Goal: Answer question/provide support

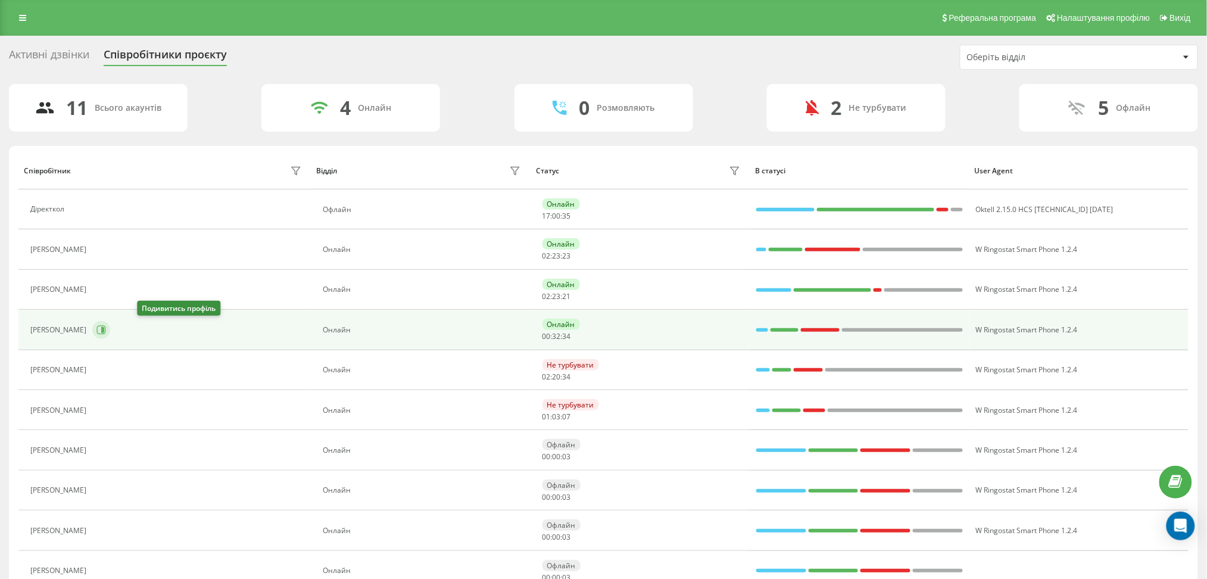
click at [106, 325] on icon at bounding box center [101, 330] width 10 height 10
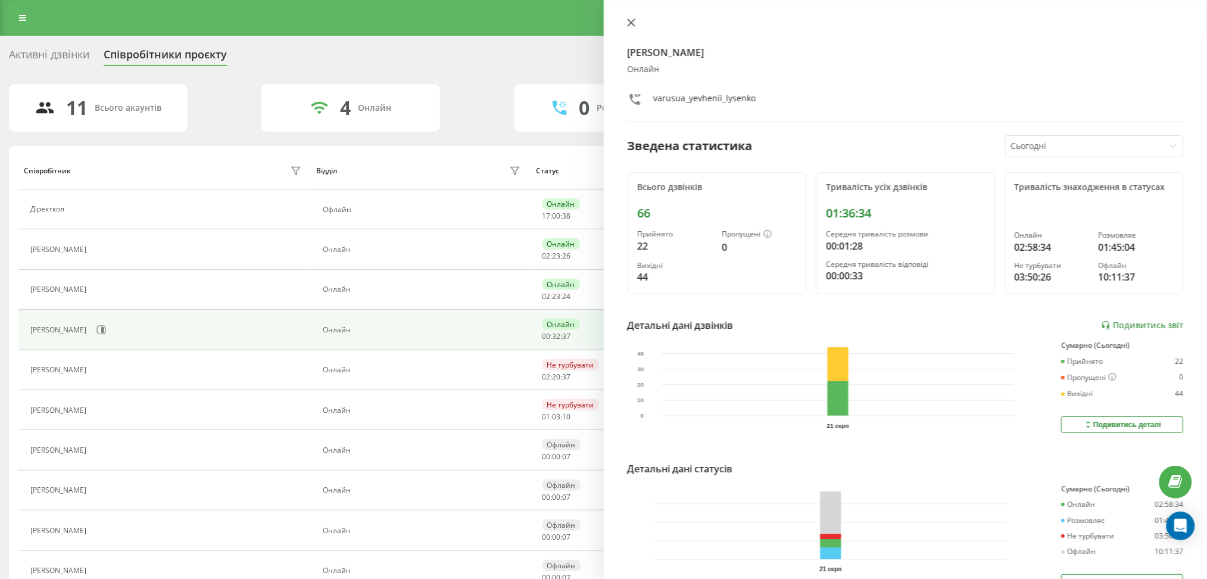
click at [629, 21] on icon at bounding box center [631, 22] width 8 height 8
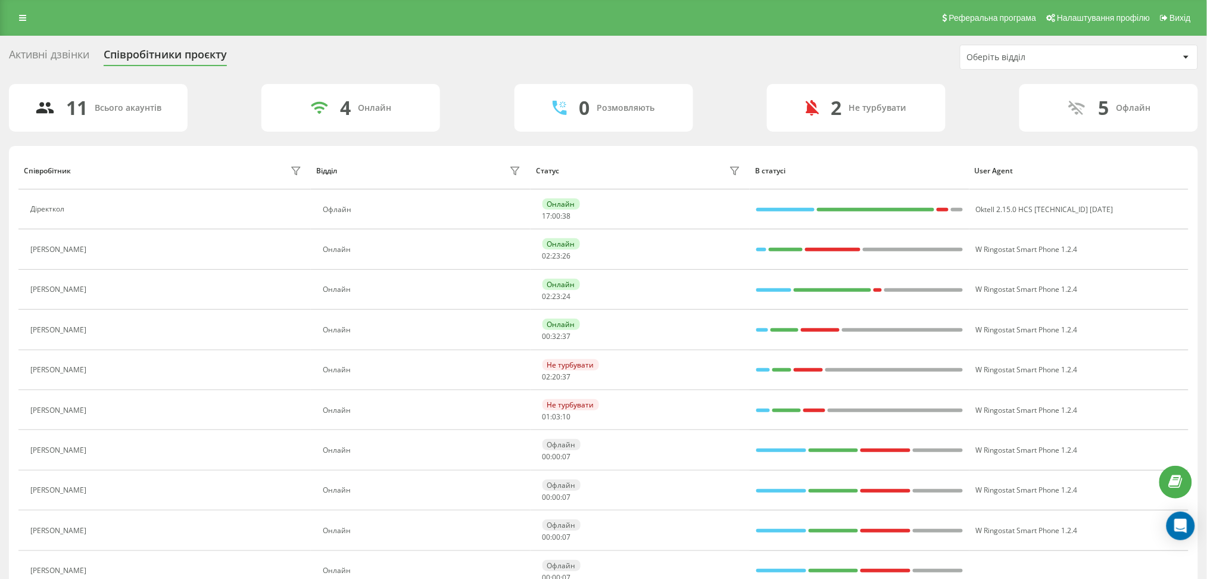
click at [629, 21] on div "Реферальна програма Налаштування профілю Вихід" at bounding box center [603, 18] width 1207 height 36
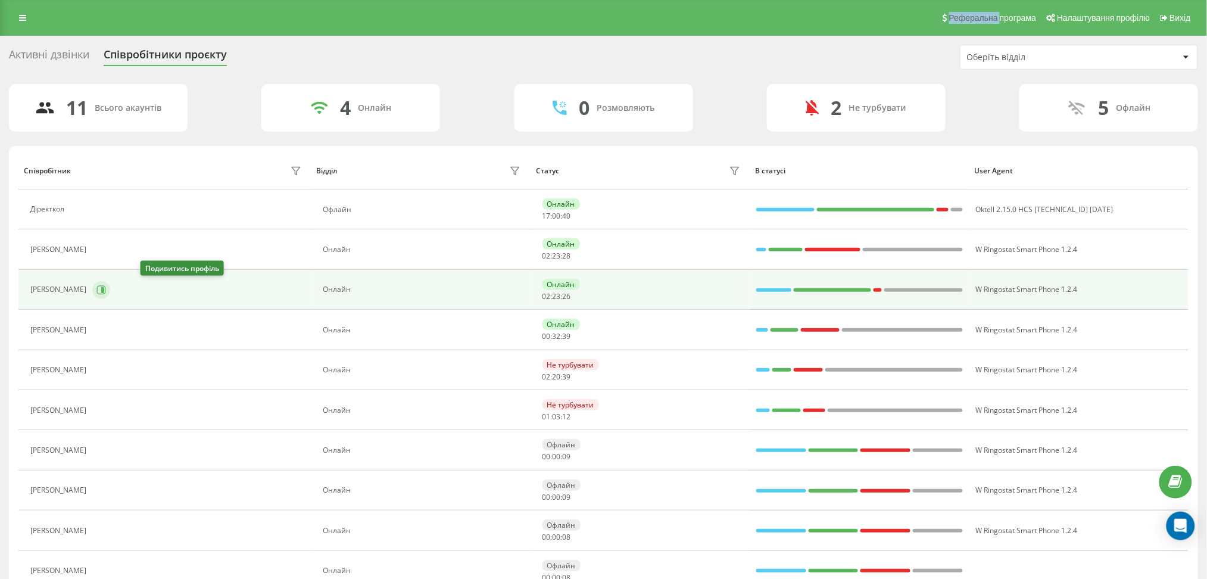
click at [104, 292] on icon at bounding box center [102, 289] width 3 height 6
click at [0, 0] on div at bounding box center [0, 0] width 0 height 0
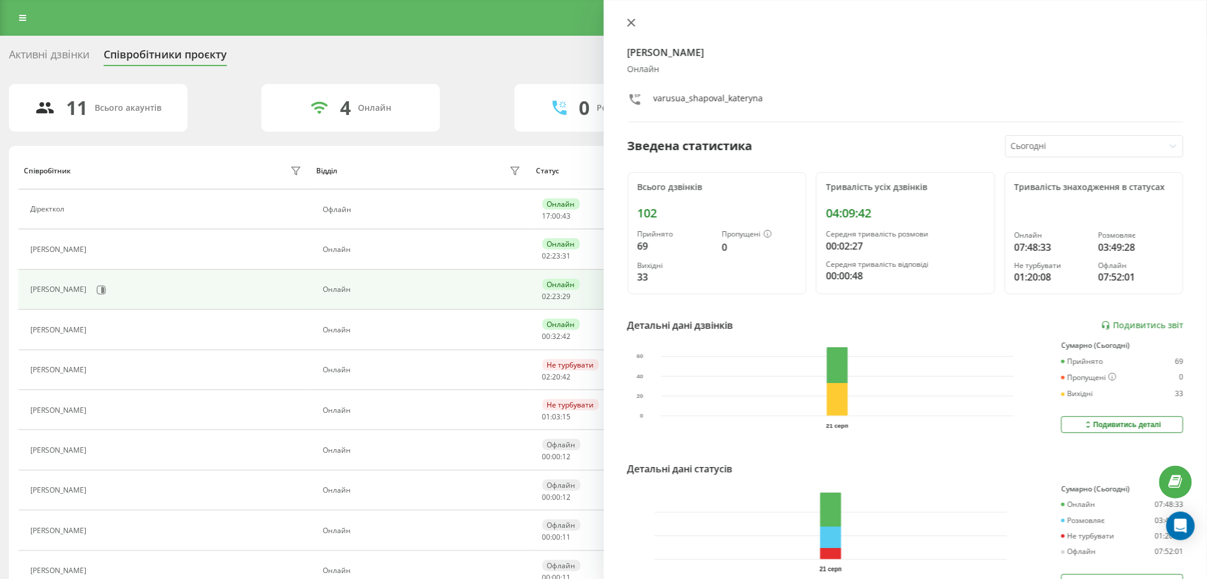
click at [632, 18] on icon at bounding box center [631, 22] width 8 height 8
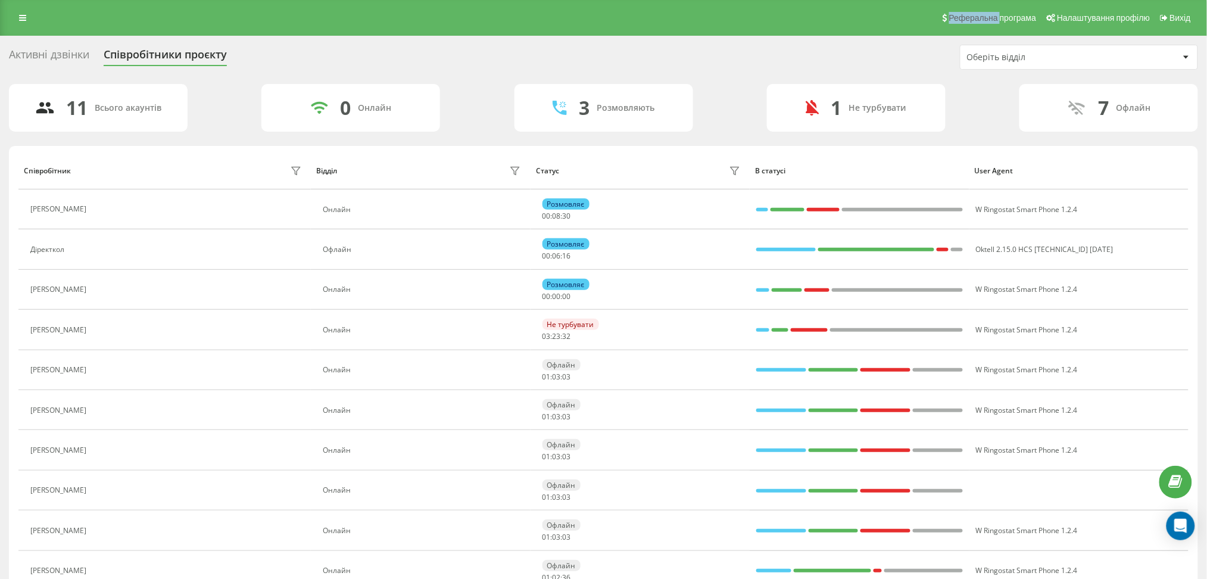
click at [75, 52] on div "Активні дзвінки" at bounding box center [49, 57] width 80 height 18
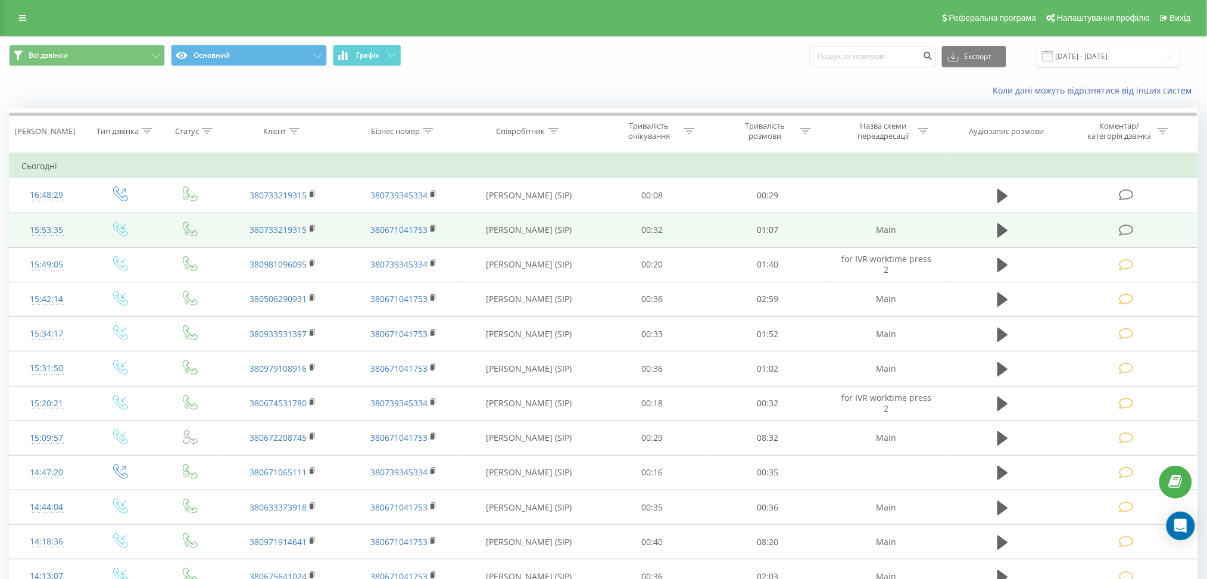
click at [1134, 224] on icon at bounding box center [1126, 230] width 15 height 13
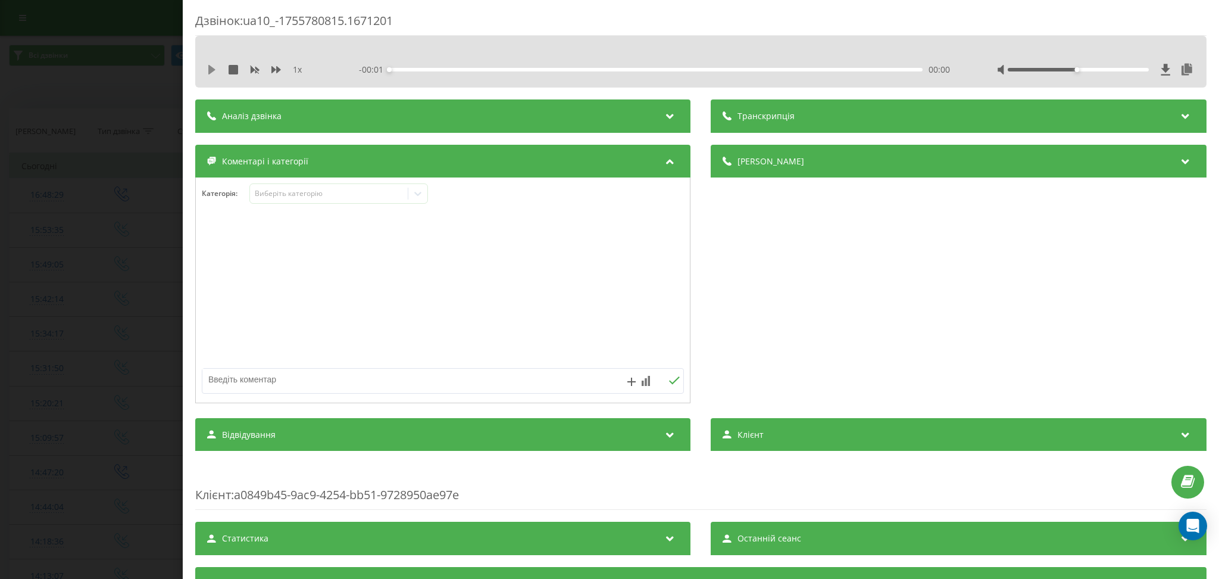
click at [211, 69] on icon at bounding box center [211, 70] width 7 height 10
click at [273, 66] on icon at bounding box center [277, 70] width 10 height 10
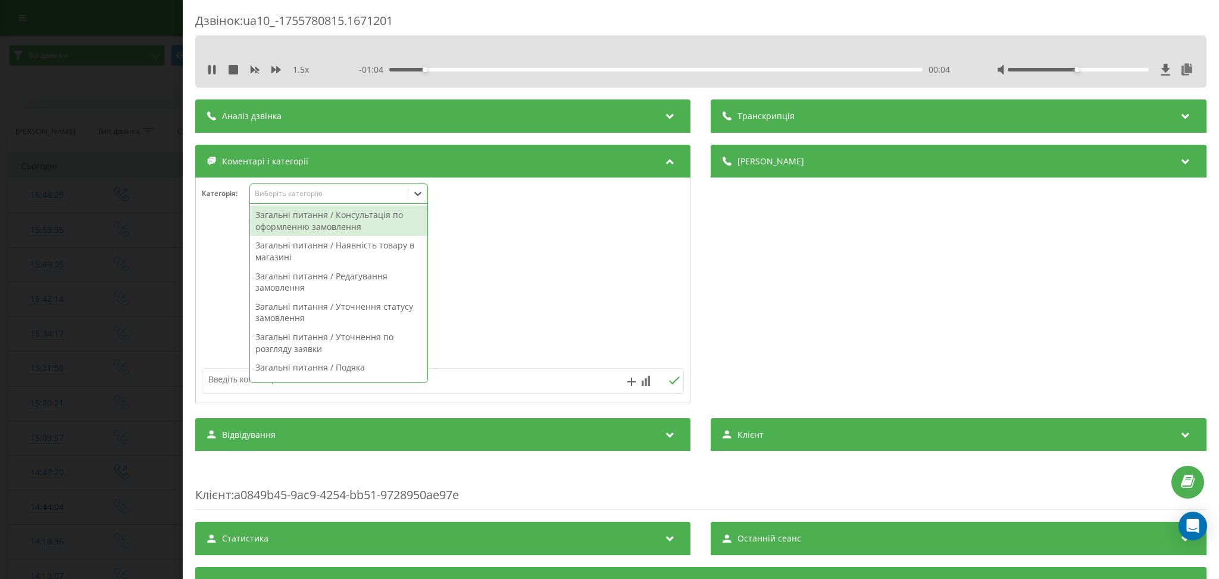
click at [372, 199] on div "Виберіть категорію" at bounding box center [329, 193] width 158 height 11
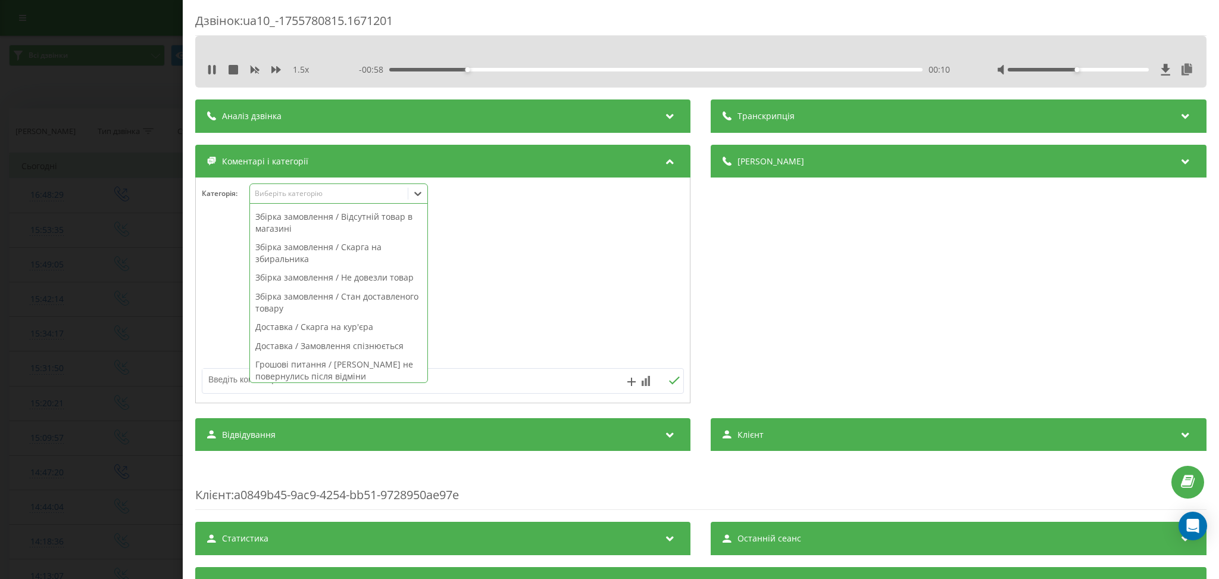
scroll to position [397, 0]
click at [211, 68] on icon at bounding box center [209, 70] width 2 height 10
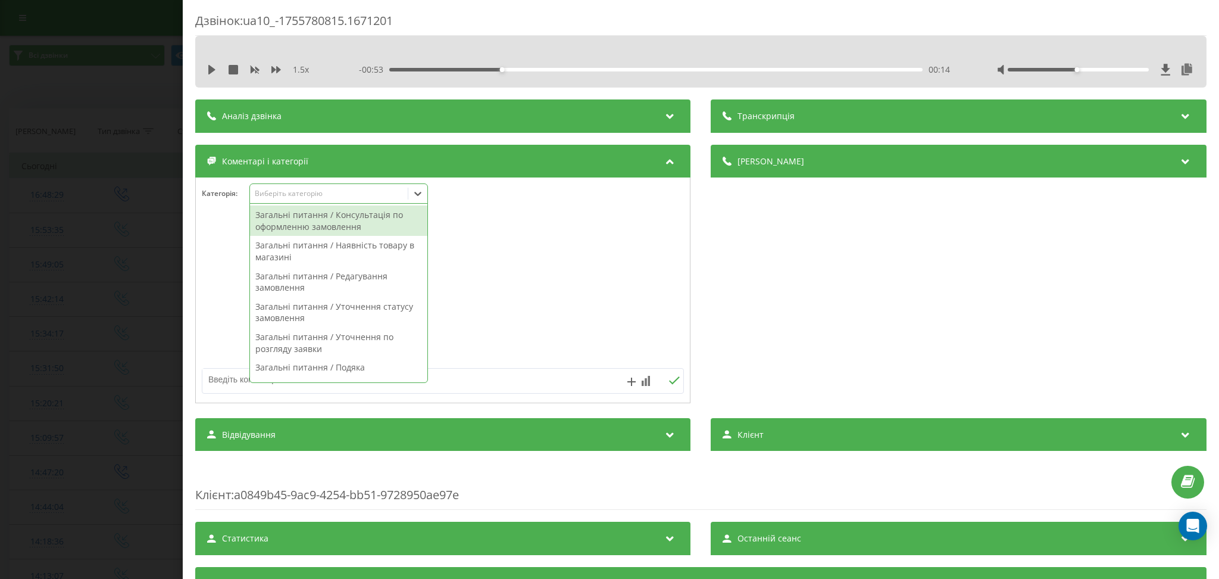
click at [373, 192] on div "Виберіть категорію" at bounding box center [329, 194] width 149 height 10
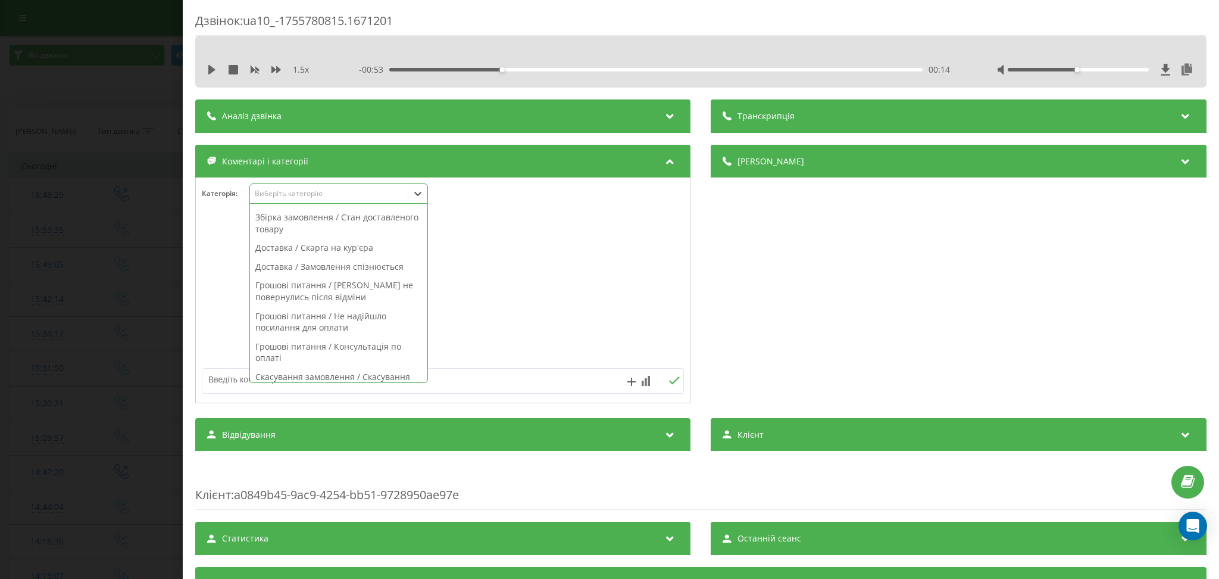
scroll to position [317, 0]
click at [348, 277] on div "Збірка замовлення / Не довезли товар" at bounding box center [338, 277] width 177 height 19
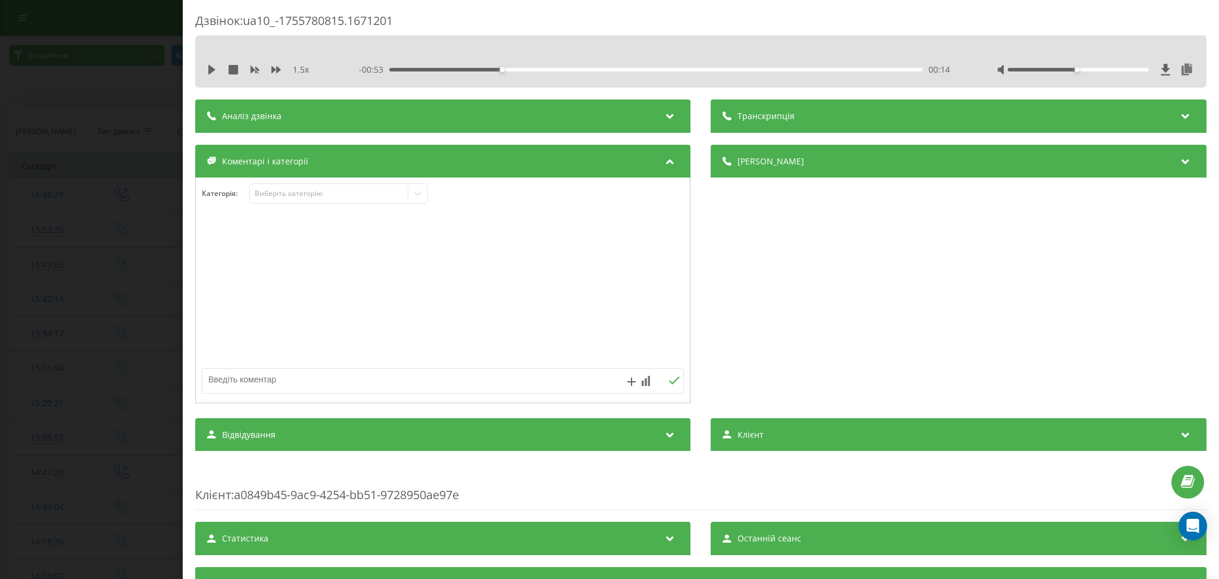
click at [500, 377] on textarea at bounding box center [394, 379] width 385 height 21
type textarea "не довезли товар"
click at [102, 94] on div "Дзвінок : ua10_-1755780815.1671201 1.5 x - 00:53 00:14 00:14 Транскрипція Для A…" at bounding box center [609, 289] width 1219 height 579
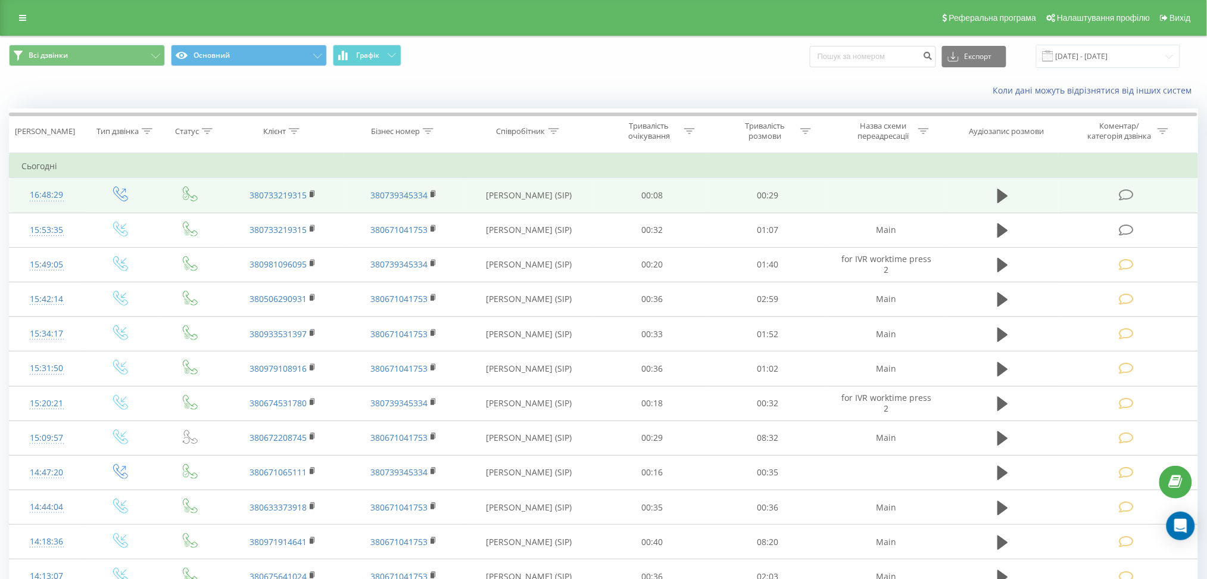
click at [1130, 190] on icon at bounding box center [1126, 195] width 15 height 13
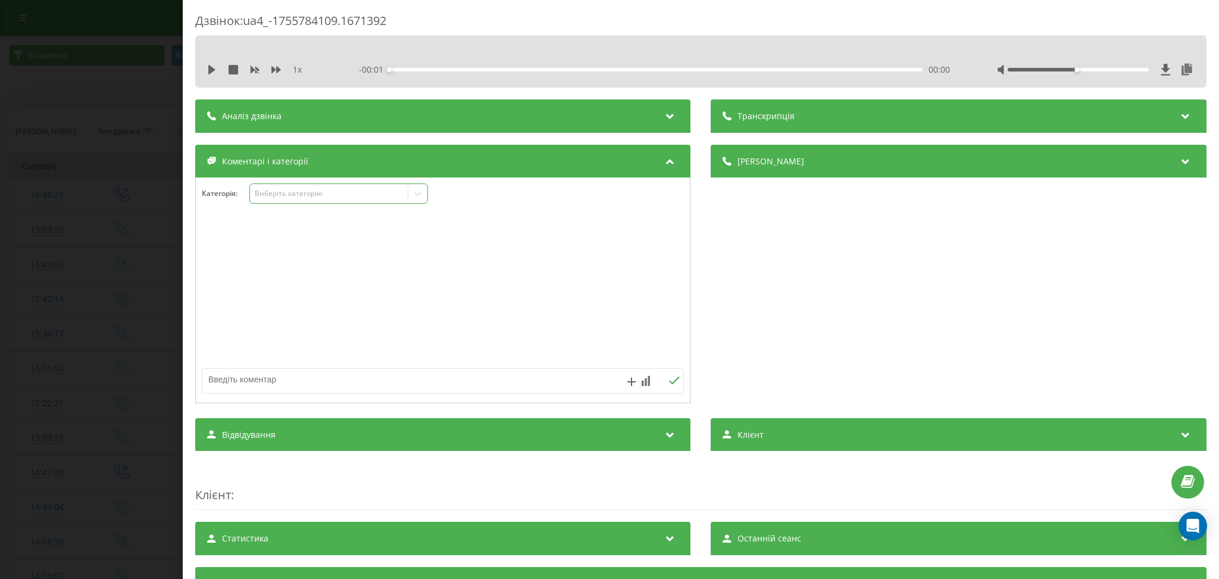
click at [345, 188] on div "Виберіть категорію" at bounding box center [329, 193] width 158 height 11
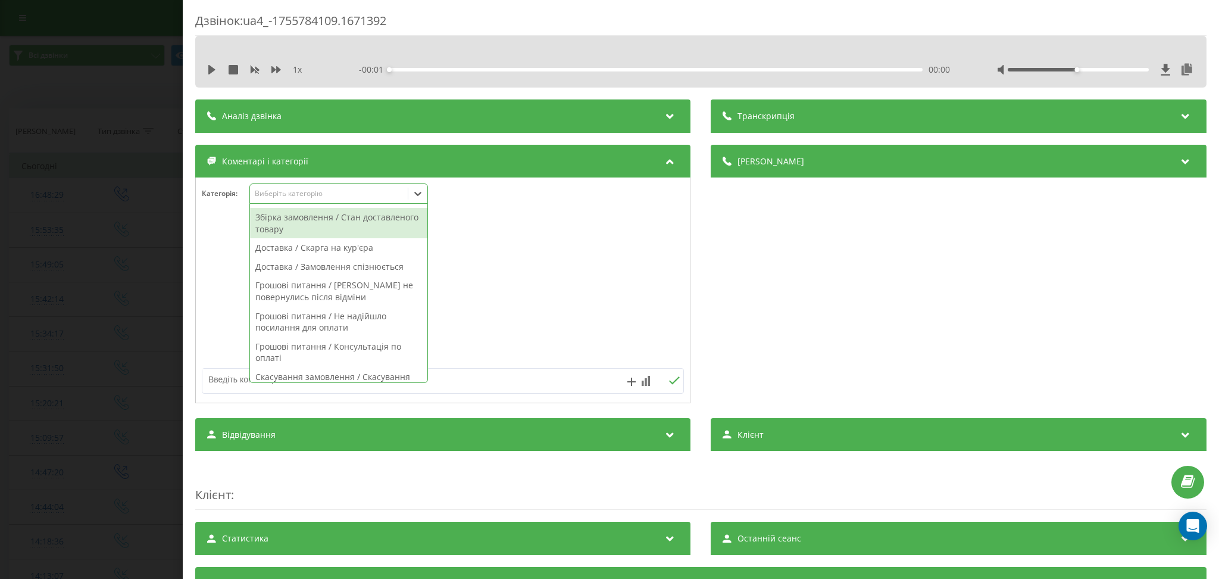
scroll to position [843, 0]
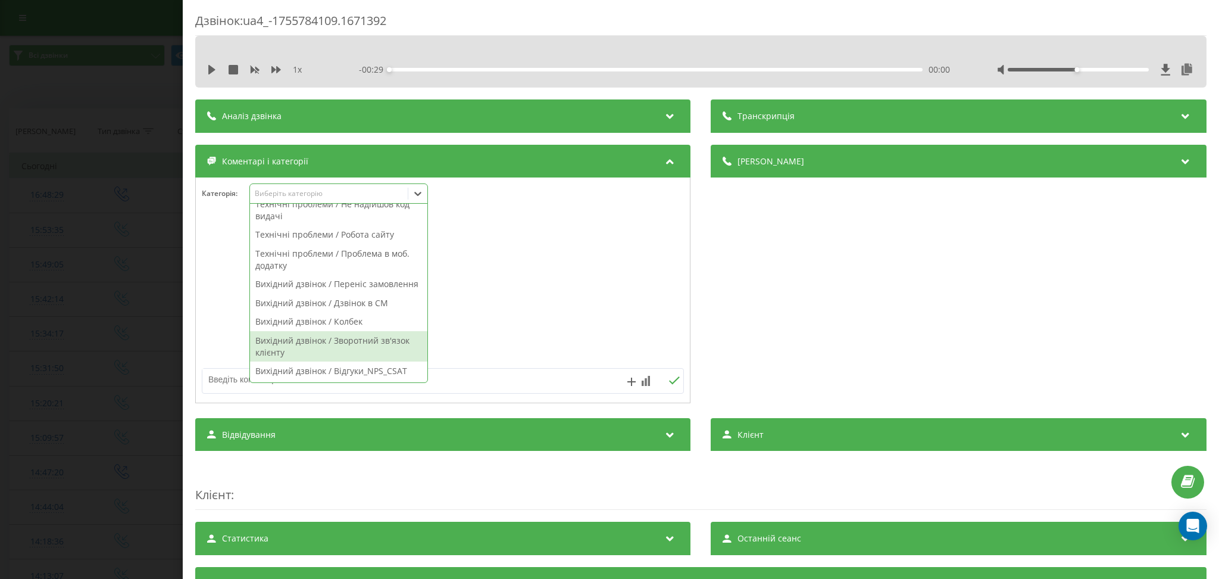
click at [353, 349] on div "Вихідний дзвінок / Зворотний зв'язок клієнту" at bounding box center [338, 346] width 177 height 30
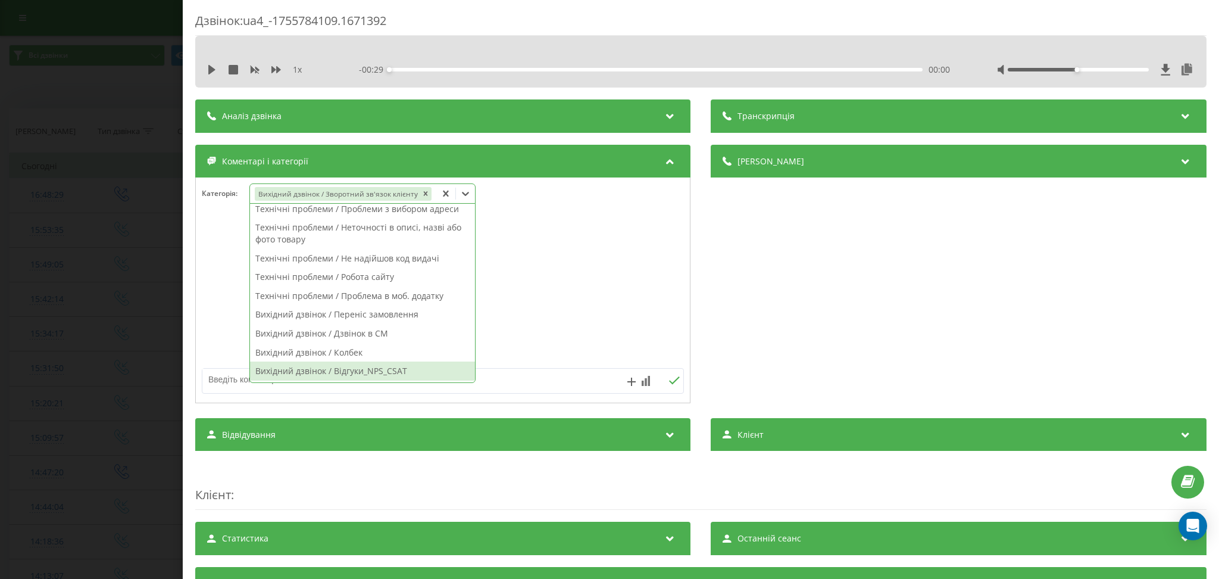
click at [456, 377] on div "Вихідний дзвінок / Відгуки_NPS_CSAT" at bounding box center [362, 370] width 225 height 19
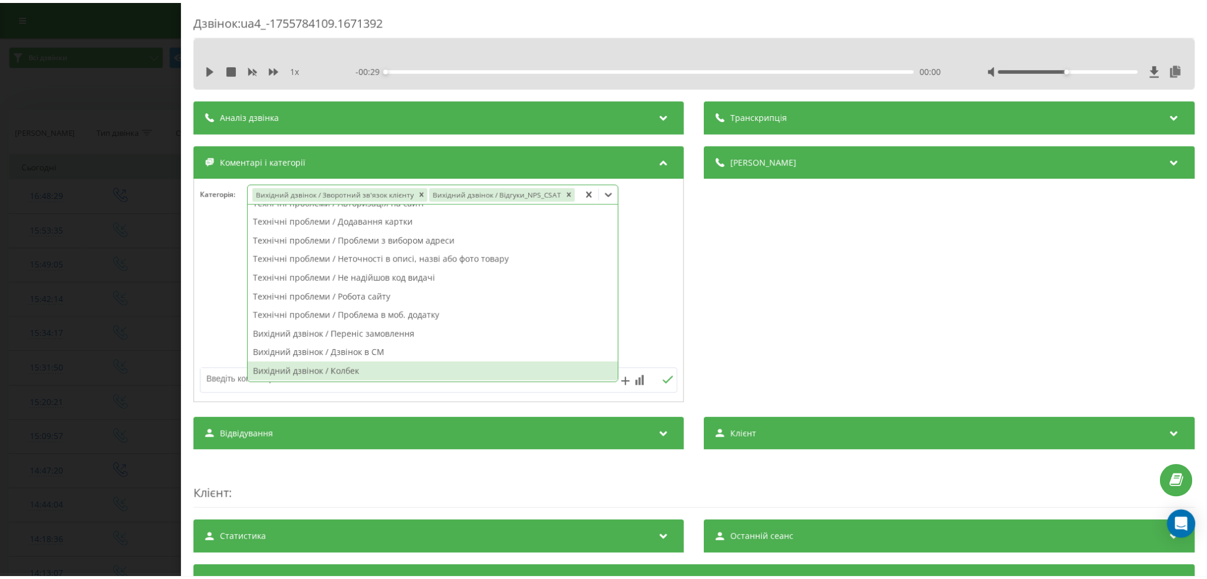
scroll to position [502, 0]
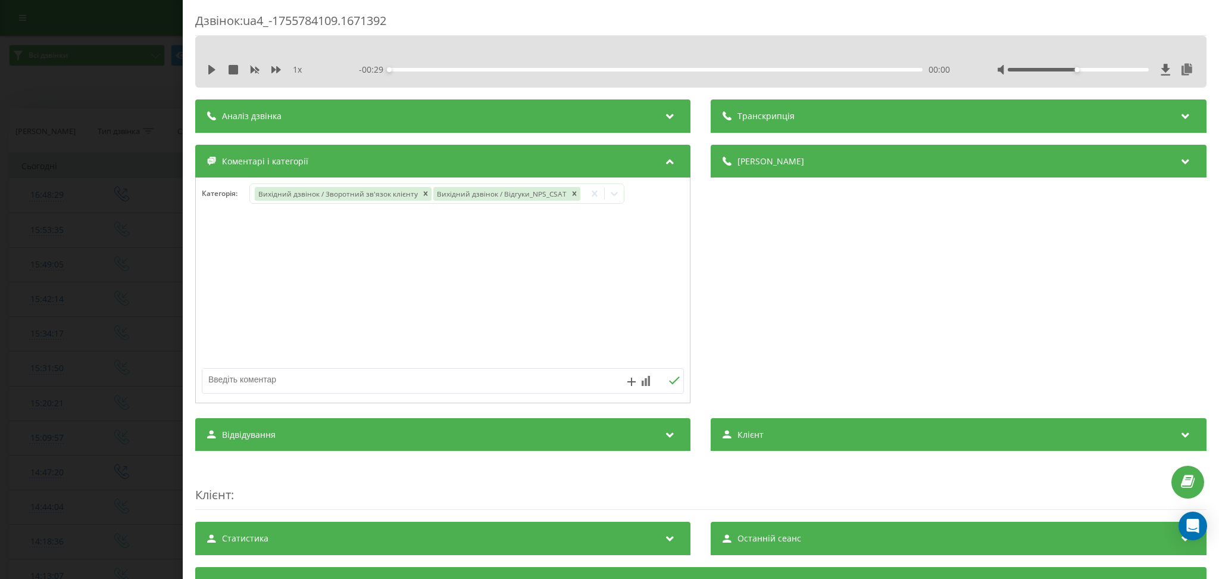
click at [231, 376] on textarea at bounding box center [394, 379] width 385 height 21
click at [572, 195] on icon "Remove Вихідний дзвінок / Відгуки_NPS_CSAT" at bounding box center [574, 193] width 8 height 8
type textarea "зз не довезли товар"
click at [517, 372] on textarea "зз не довезли товар" at bounding box center [394, 379] width 385 height 21
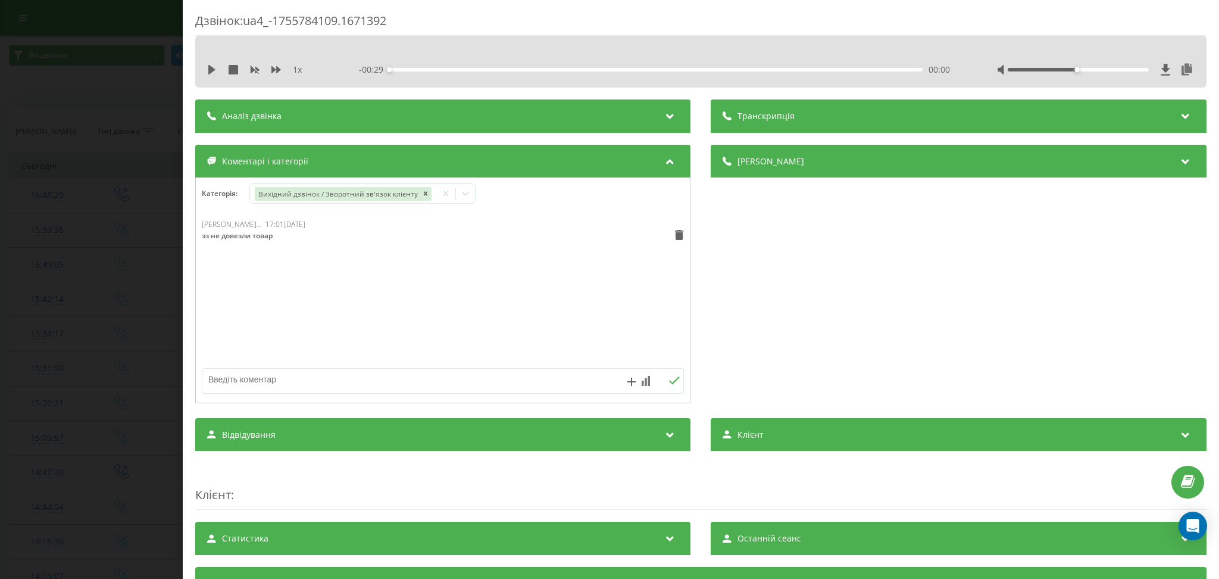
click at [80, 76] on div "Дзвінок : ua4_-1755784109.1671392 1 x - 00:29 00:00 00:00 Транскрипція Для AI-а…" at bounding box center [609, 289] width 1219 height 579
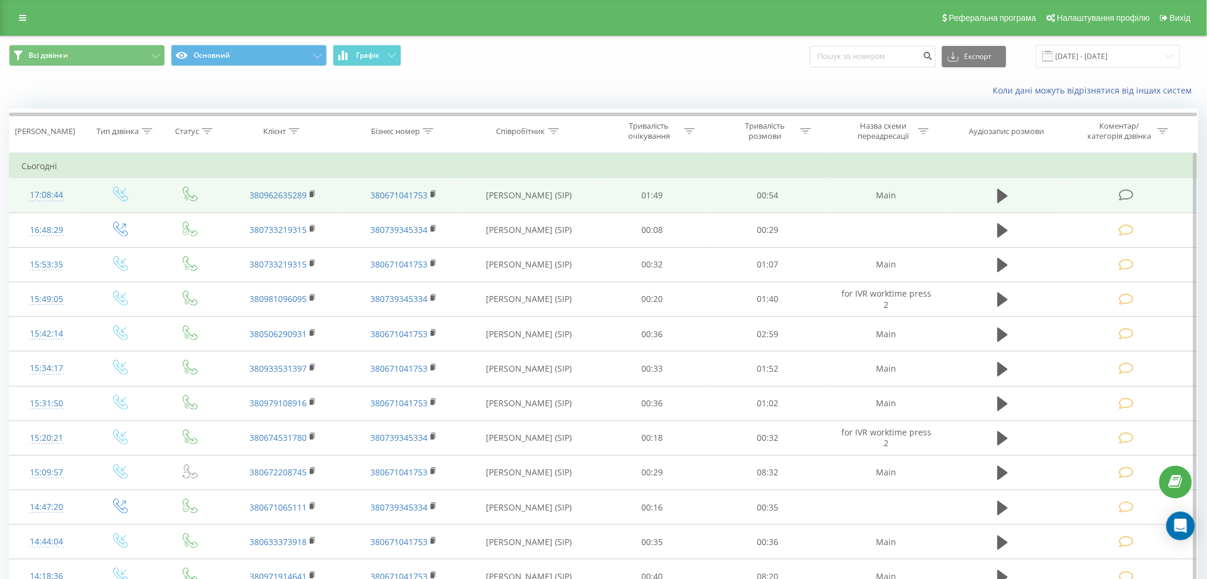
click at [1129, 195] on icon at bounding box center [1126, 195] width 15 height 13
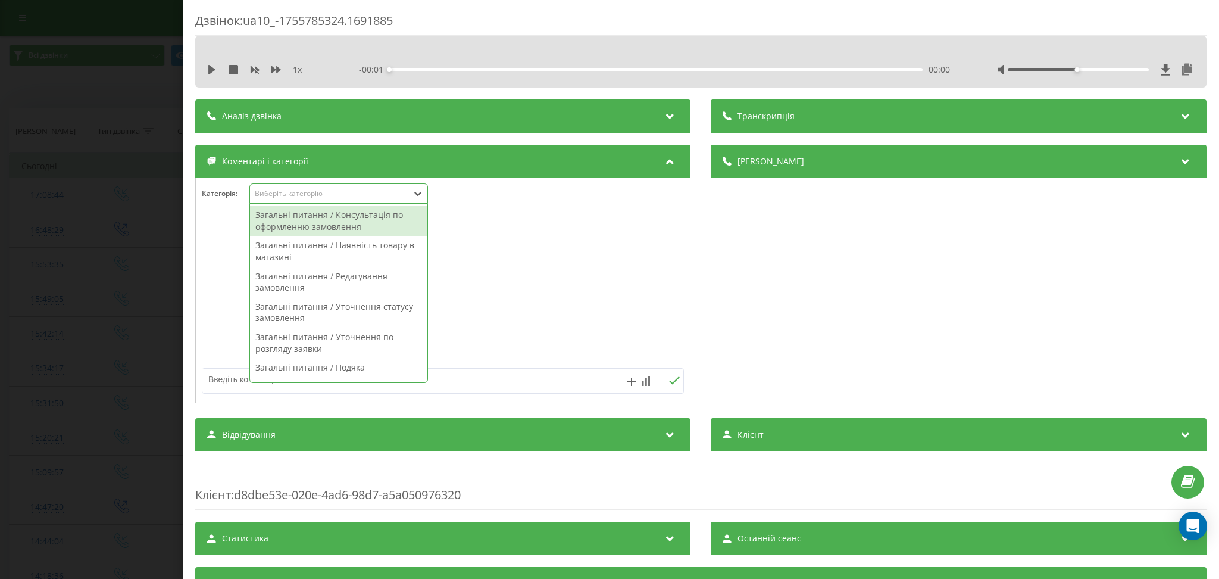
click at [337, 199] on div "Виберіть категорію" at bounding box center [329, 193] width 158 height 11
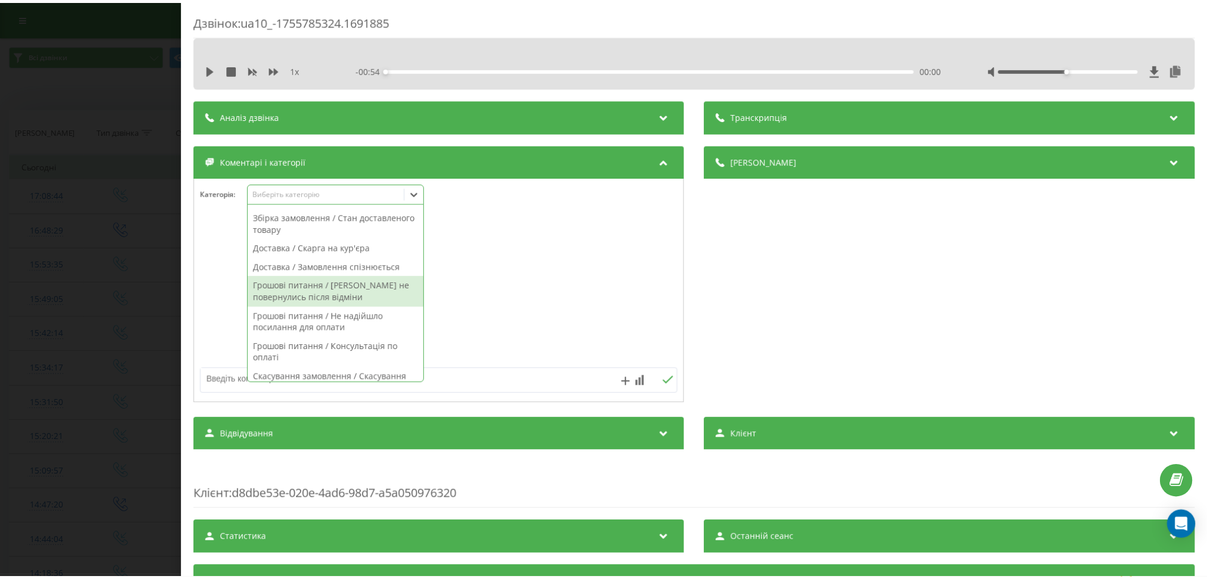
scroll to position [238, 0]
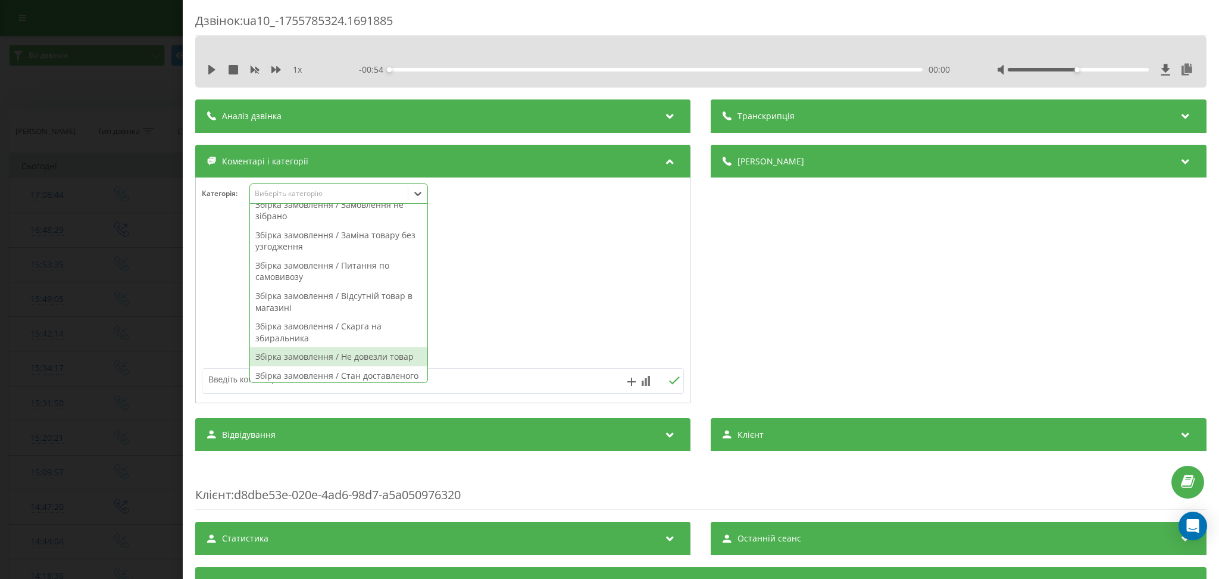
click at [394, 360] on div "Збірка замовлення / Не довезли товар" at bounding box center [338, 356] width 177 height 19
click at [520, 376] on textarea at bounding box center [394, 379] width 385 height 21
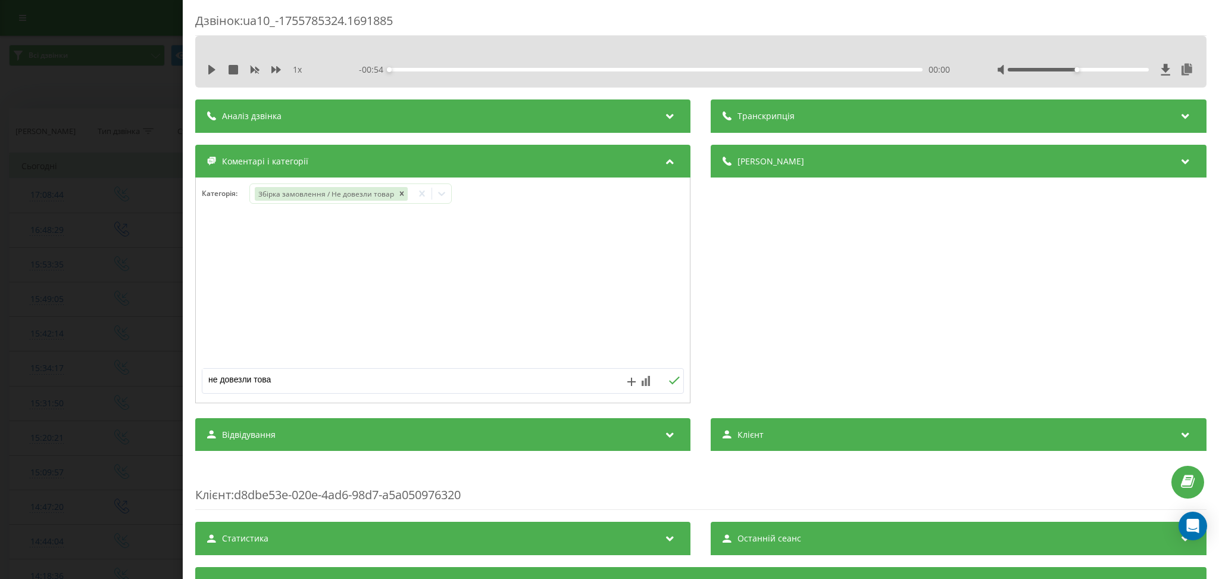
type textarea "не довезли товар"
click at [128, 110] on div "Дзвінок : ua10_-1755785324.1691885 1 x - 00:54 00:00 00:00 Транскрипція Для AI-…" at bounding box center [609, 289] width 1219 height 579
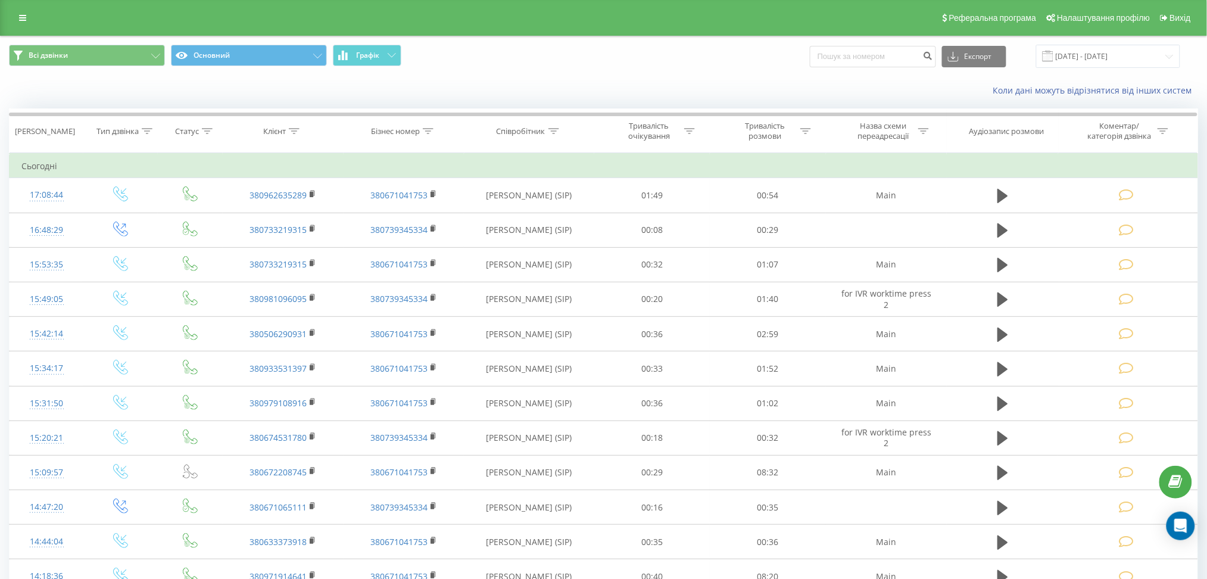
click at [64, 100] on div "Коли дані можуть відрізнятися вiд інших систем" at bounding box center [604, 90] width 1206 height 29
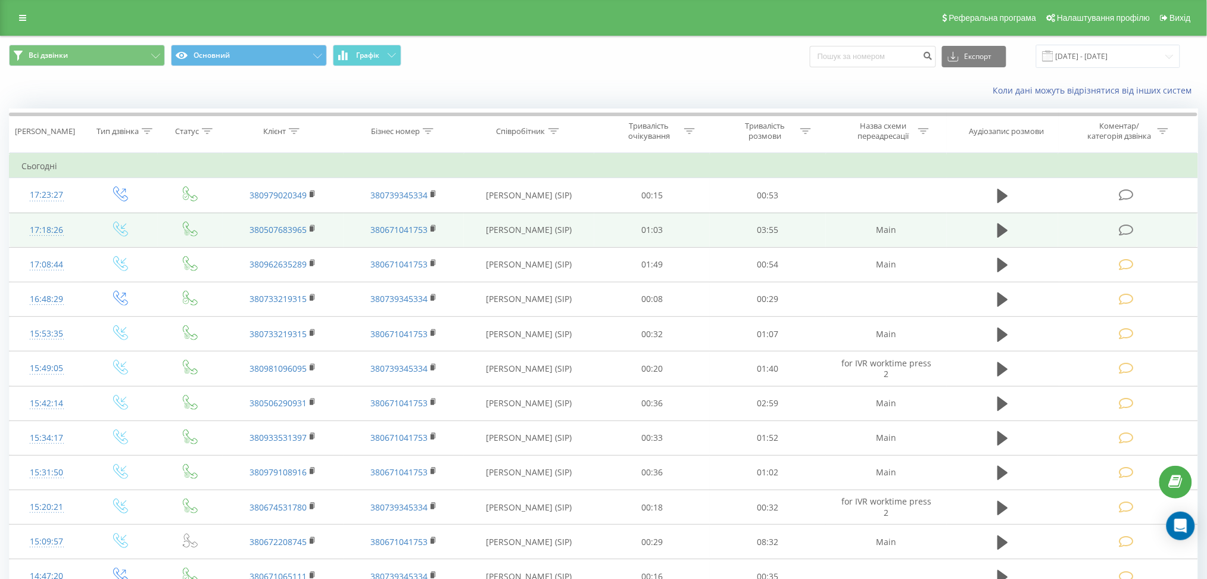
click at [1131, 226] on icon at bounding box center [1126, 230] width 15 height 13
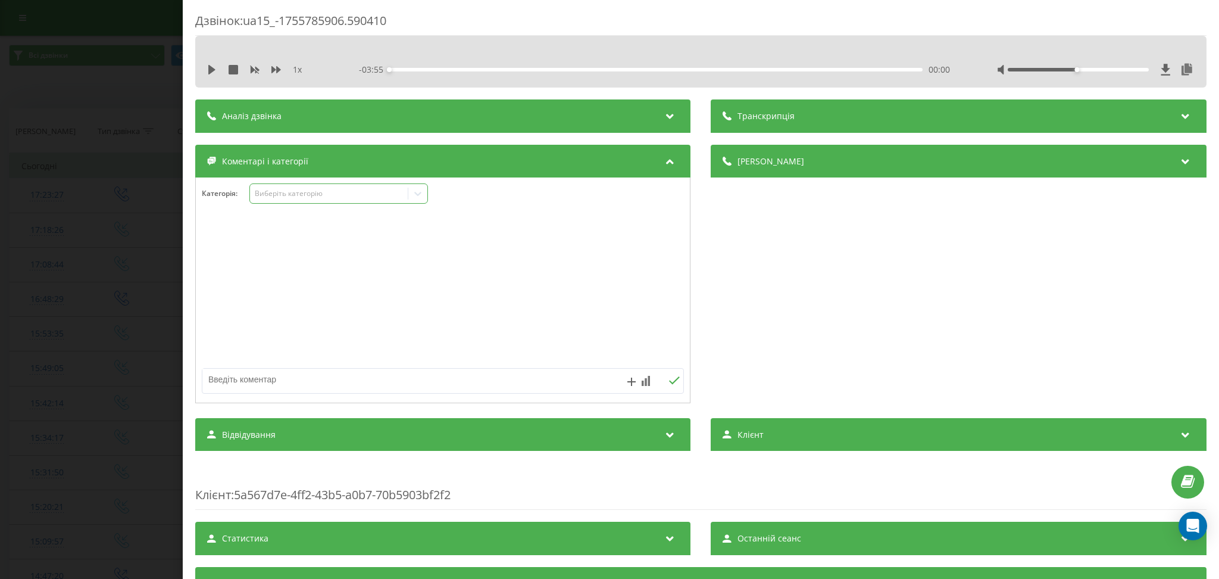
click at [358, 194] on div "Виберіть категорію" at bounding box center [329, 194] width 149 height 10
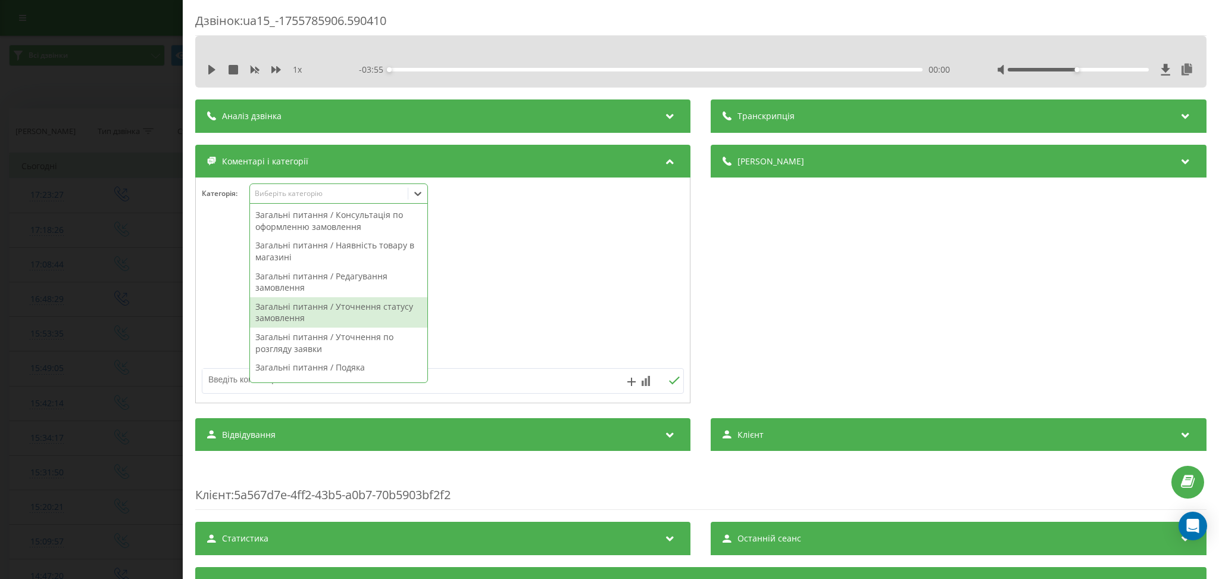
click at [382, 322] on div "Загальні питання / Уточнення статусу замовлення" at bounding box center [338, 312] width 177 height 30
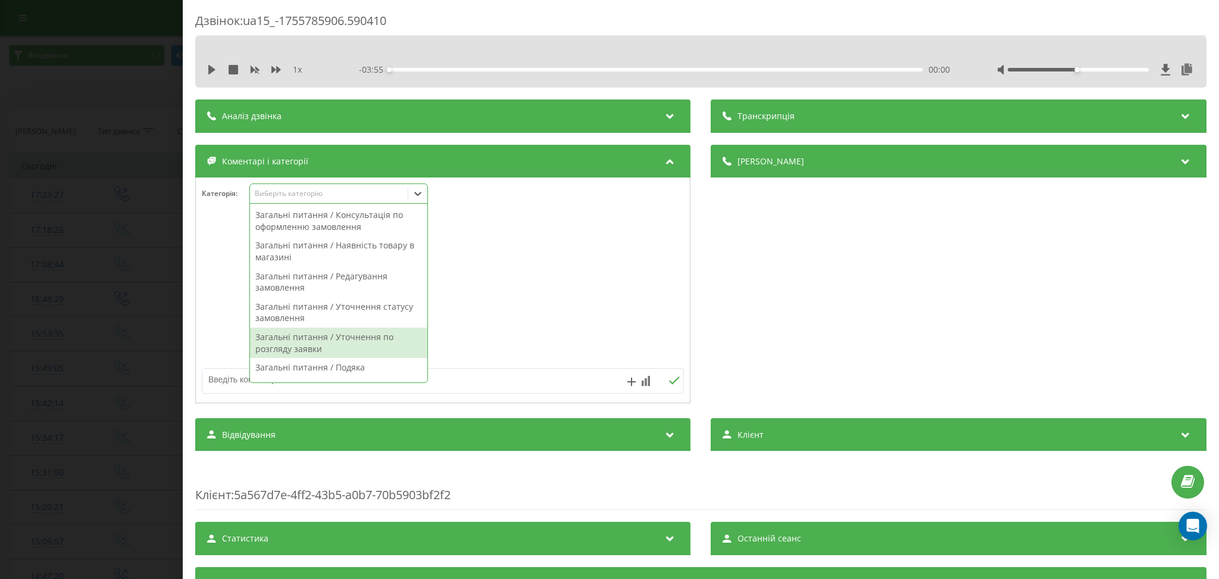
click at [522, 380] on textarea at bounding box center [394, 379] width 385 height 21
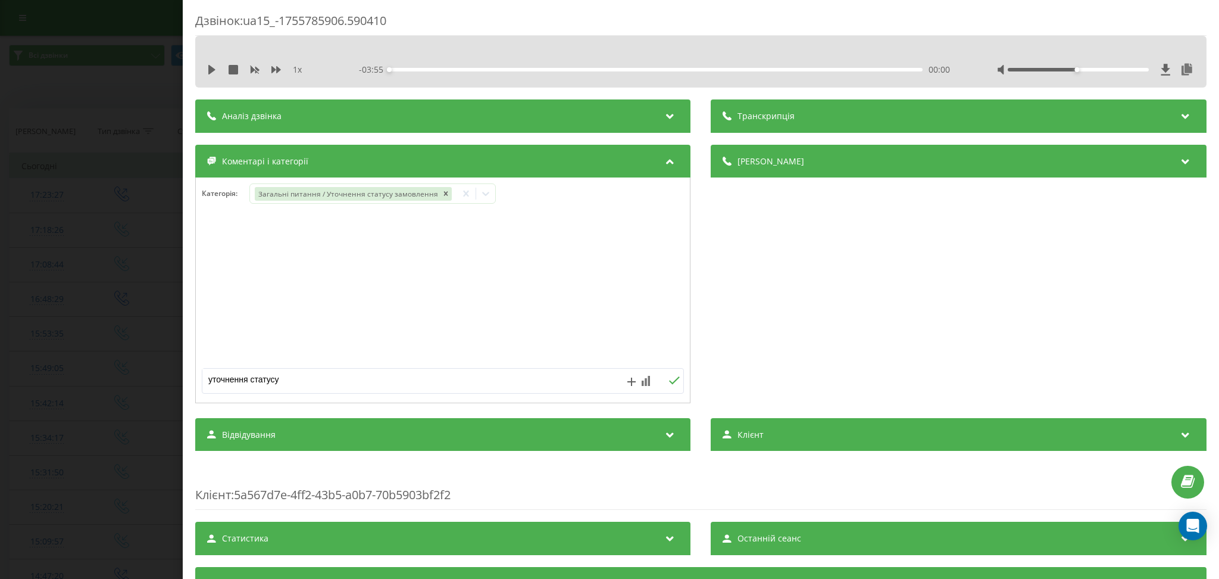
type textarea "уточнення статусу"
click at [107, 86] on div "Дзвінок : ua15_-1755785906.590410 1 x - 03:55 00:00 00:00 Транскрипція Для AI-а…" at bounding box center [609, 289] width 1219 height 579
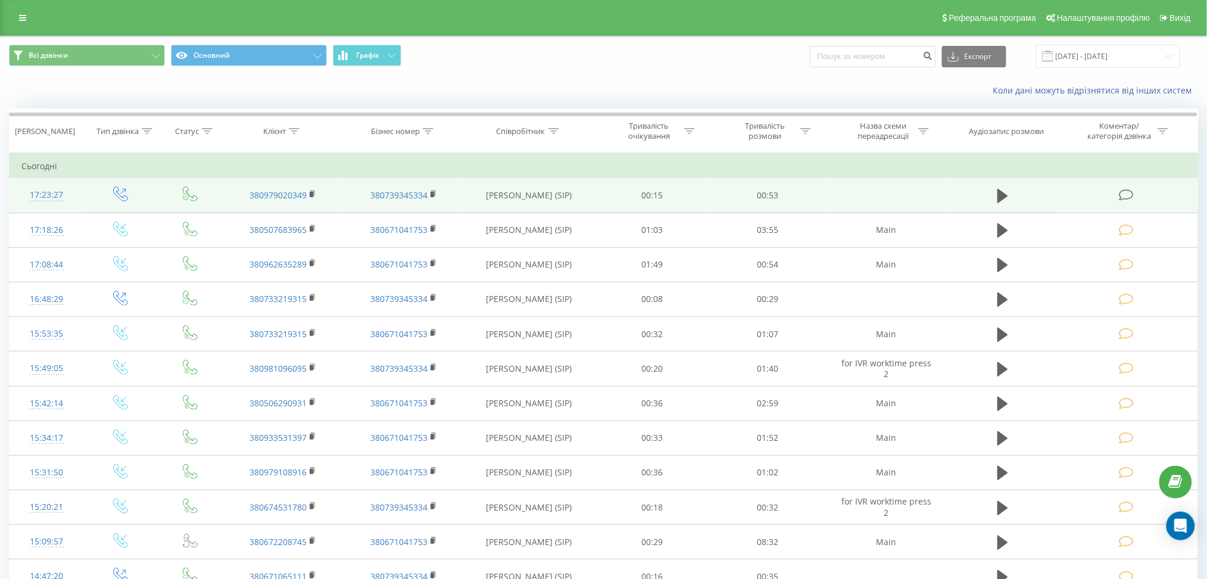
click at [1130, 189] on icon at bounding box center [1126, 195] width 15 height 13
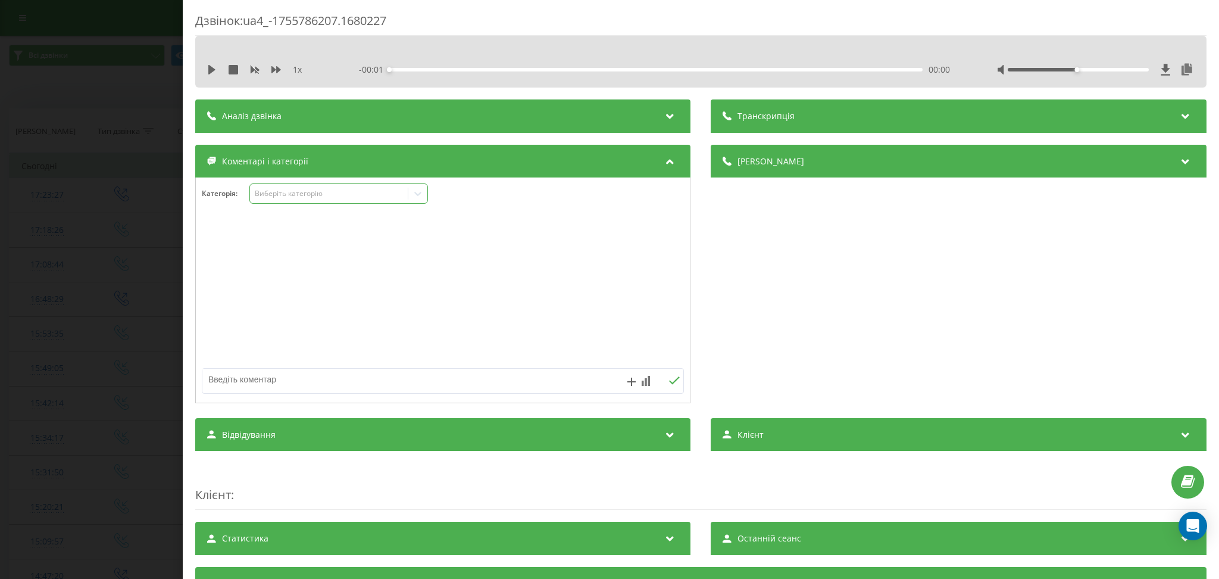
click at [375, 198] on div "Виберіть категорію" at bounding box center [329, 194] width 149 height 10
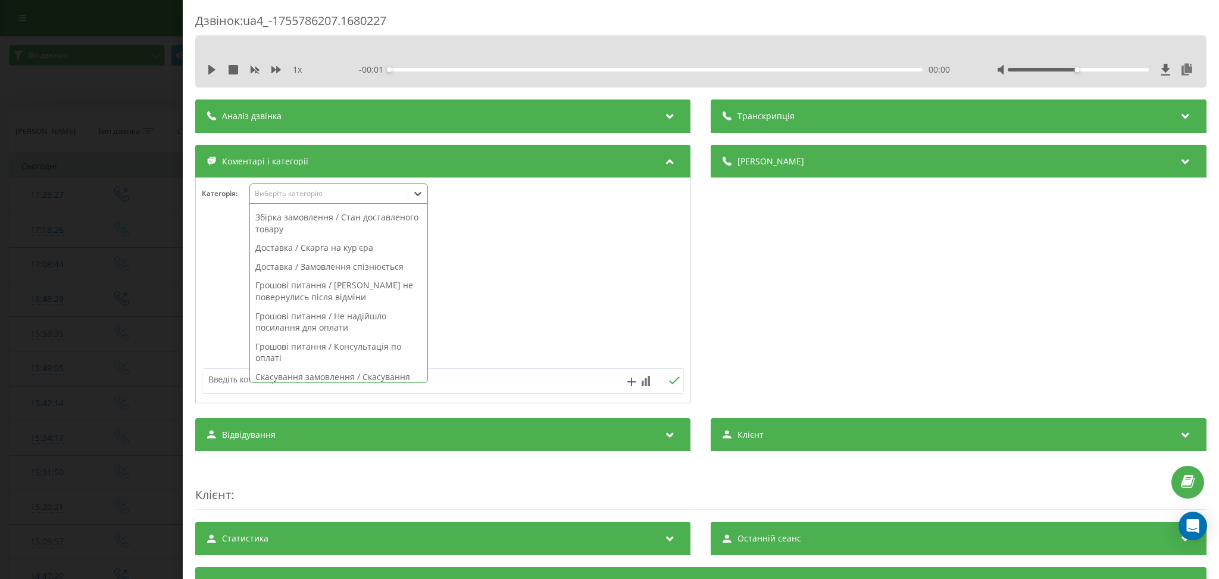
scroll to position [843, 0]
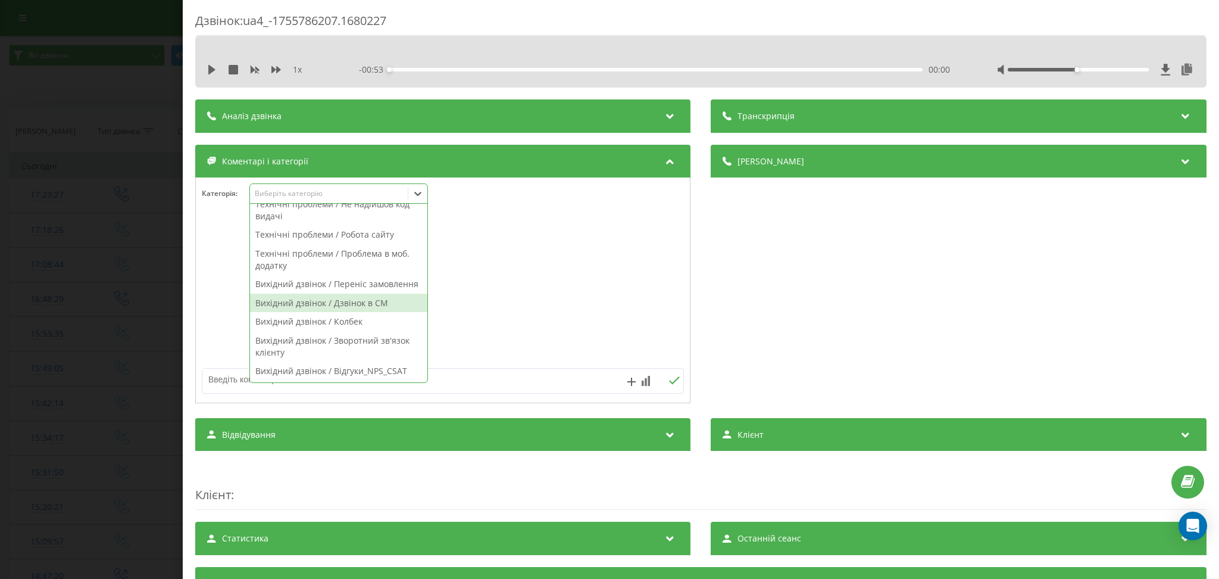
click at [376, 306] on div "Вихідний дзвінок / Дзвінок в СМ" at bounding box center [338, 303] width 177 height 19
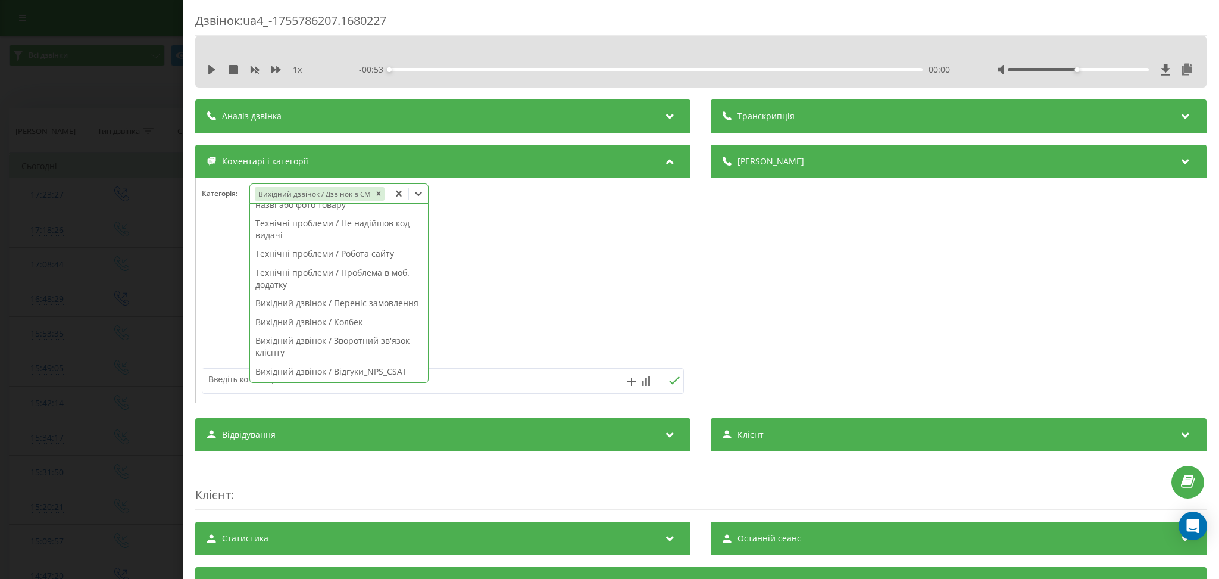
click at [550, 395] on div at bounding box center [443, 309] width 494 height 180
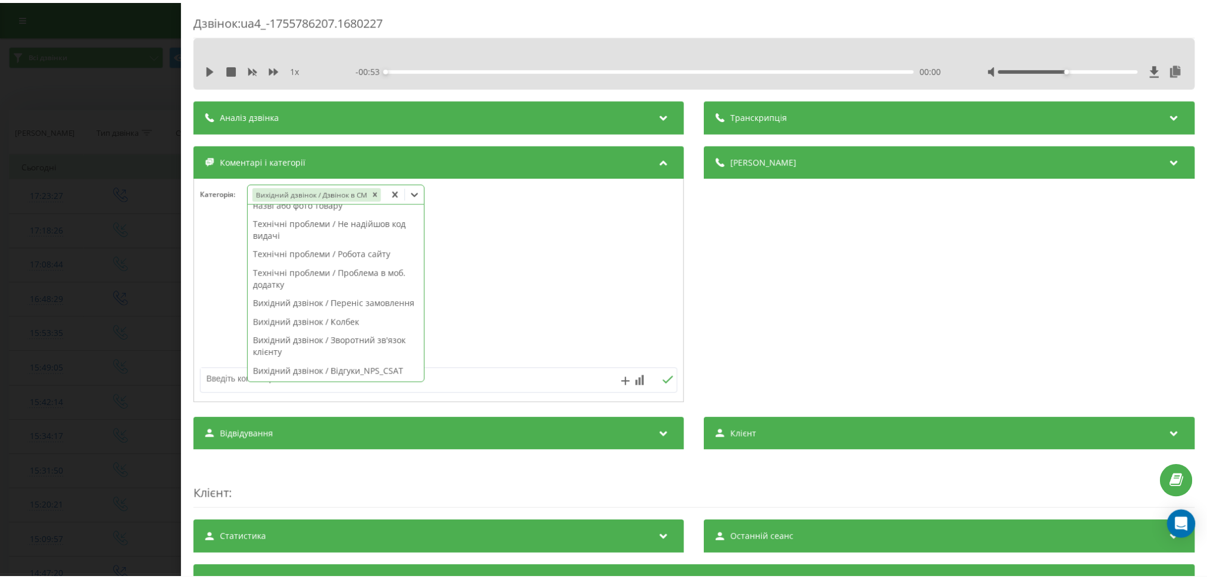
scroll to position [0, 0]
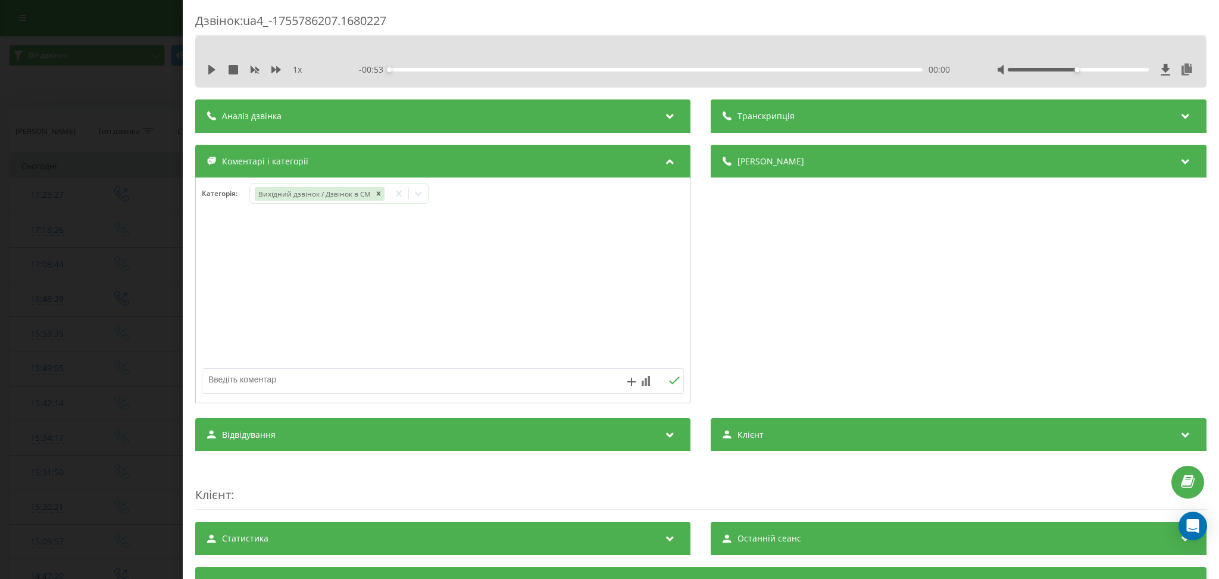
click at [549, 389] on textarea at bounding box center [394, 379] width 385 height 21
type textarea "дзвынок в см"
click at [132, 79] on div "Дзвінок : ua4_-1755786207.1680227 1 x - 00:53 00:00 00:00 Транскрипція Для AI-а…" at bounding box center [609, 289] width 1219 height 579
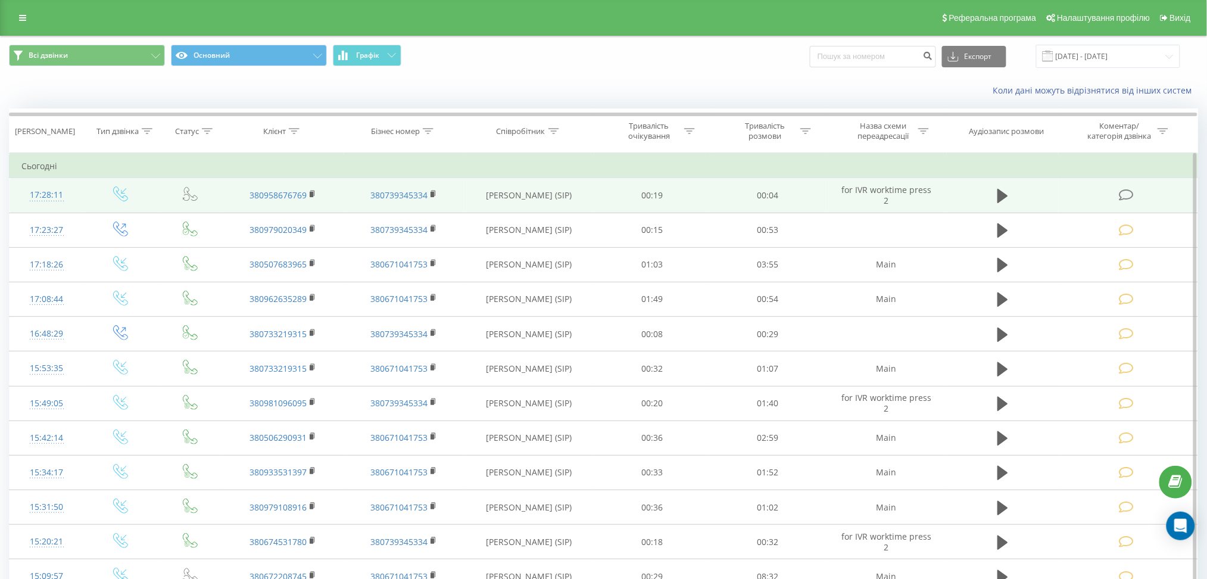
click at [1125, 189] on icon at bounding box center [1126, 195] width 15 height 13
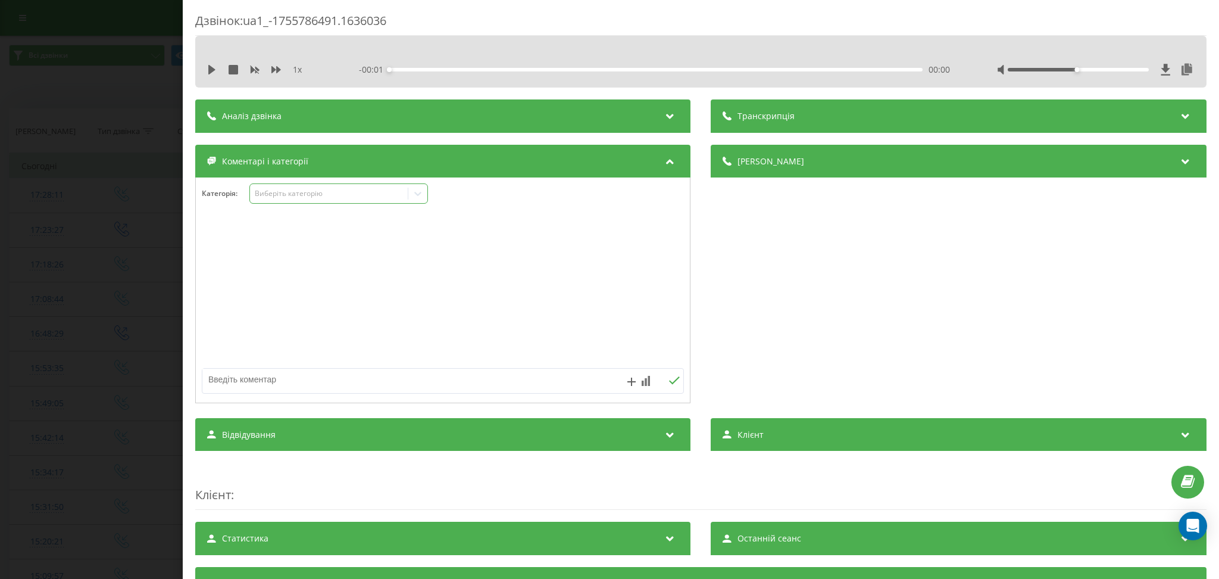
click at [382, 199] on div "Виберіть категорію" at bounding box center [329, 193] width 158 height 11
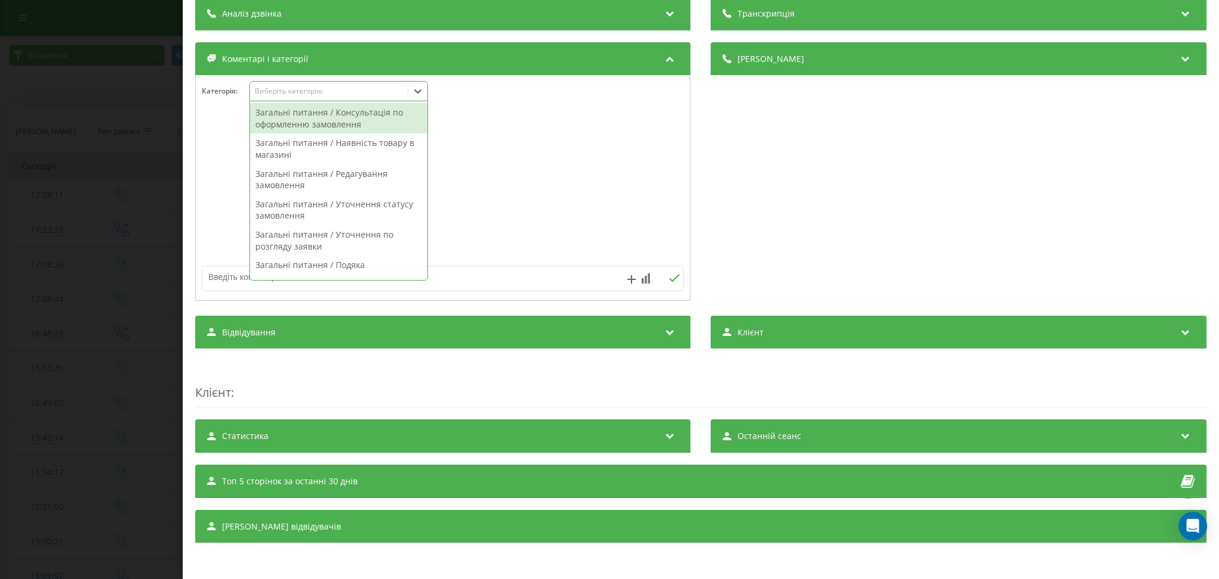
click at [414, 96] on div at bounding box center [417, 91] width 19 height 19
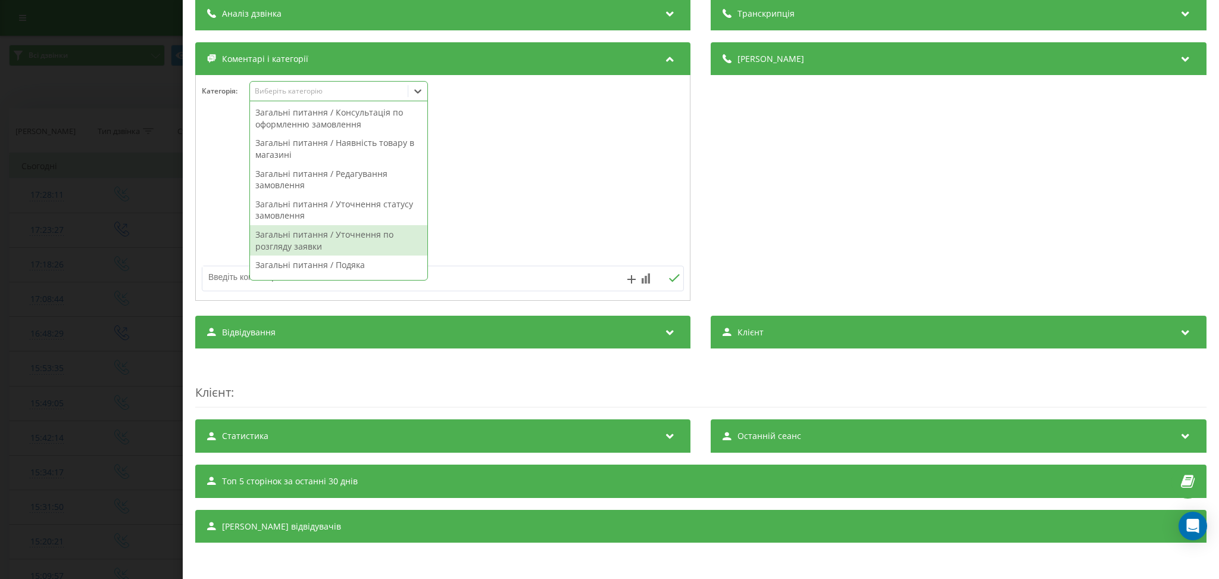
scroll to position [79, 0]
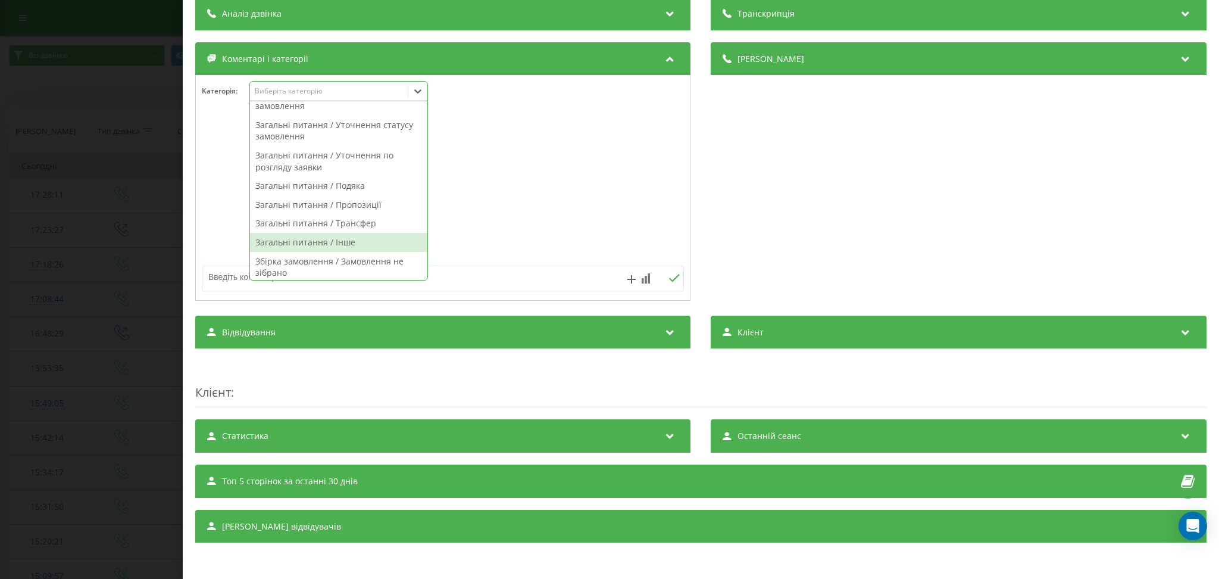
click at [365, 239] on div "Загальні питання / Інше" at bounding box center [338, 242] width 177 height 19
click at [508, 279] on textarea at bounding box center [394, 276] width 385 height 21
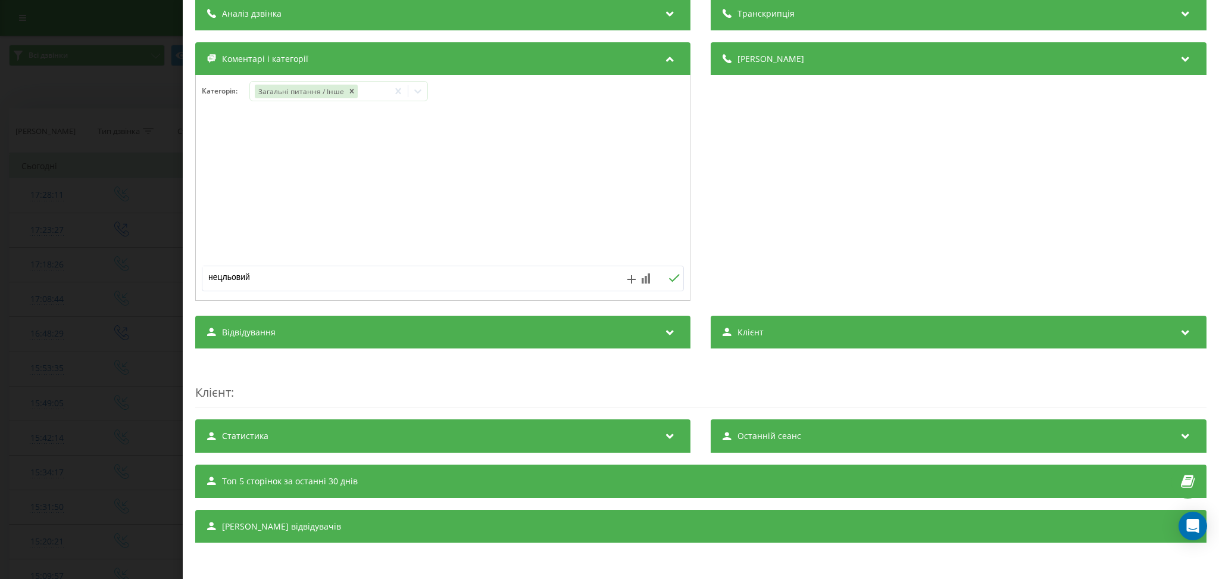
type textarea "нецільовий"
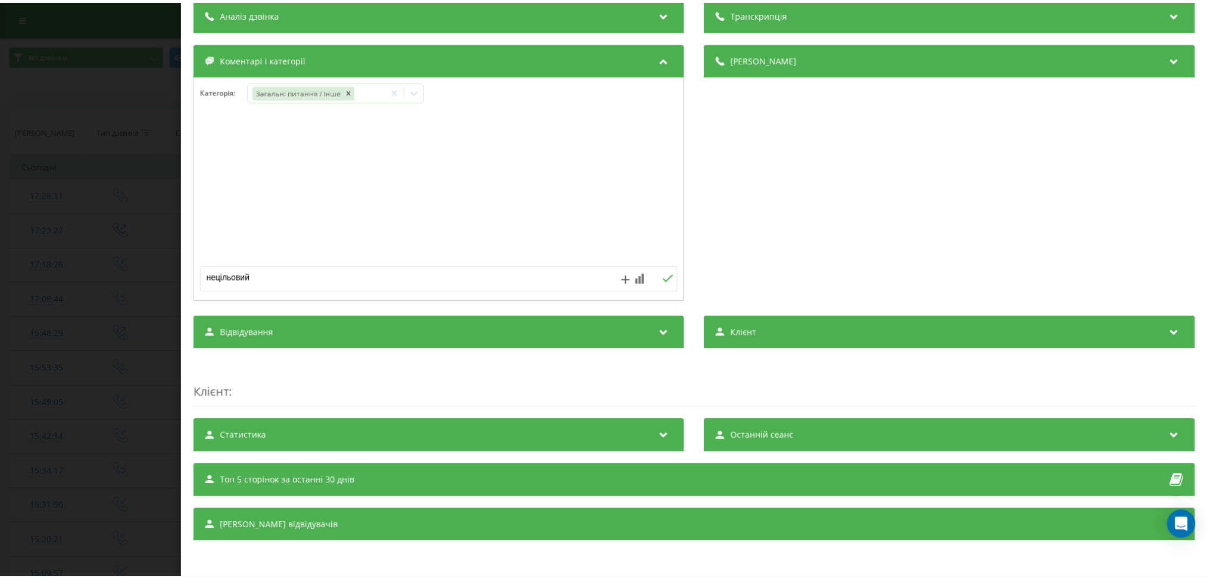
scroll to position [0, 0]
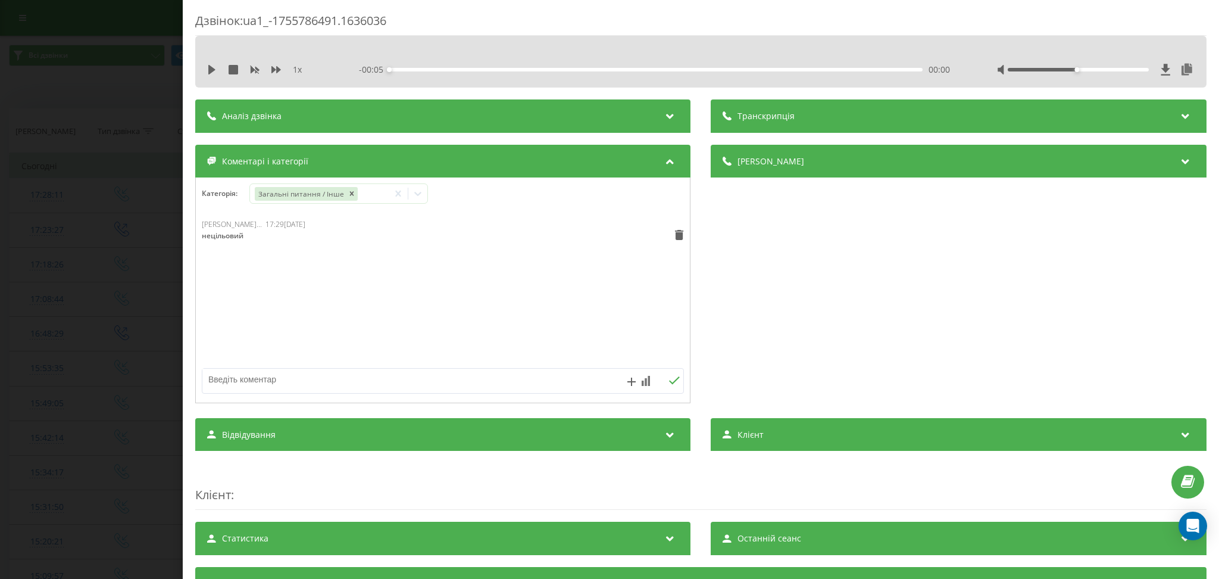
drag, startPoint x: 699, startPoint y: 2, endPoint x: 535, endPoint y: 72, distance: 178.2
click at [673, 18] on div "Дзвінок : ua1_-1755786491.1636036" at bounding box center [701, 24] width 1012 height 23
click at [15, 96] on div "Дзвінок : ua1_-1755786491.1636036 1 x - 00:05 00:00 00:00 Транскрипція Для AI-а…" at bounding box center [609, 289] width 1219 height 579
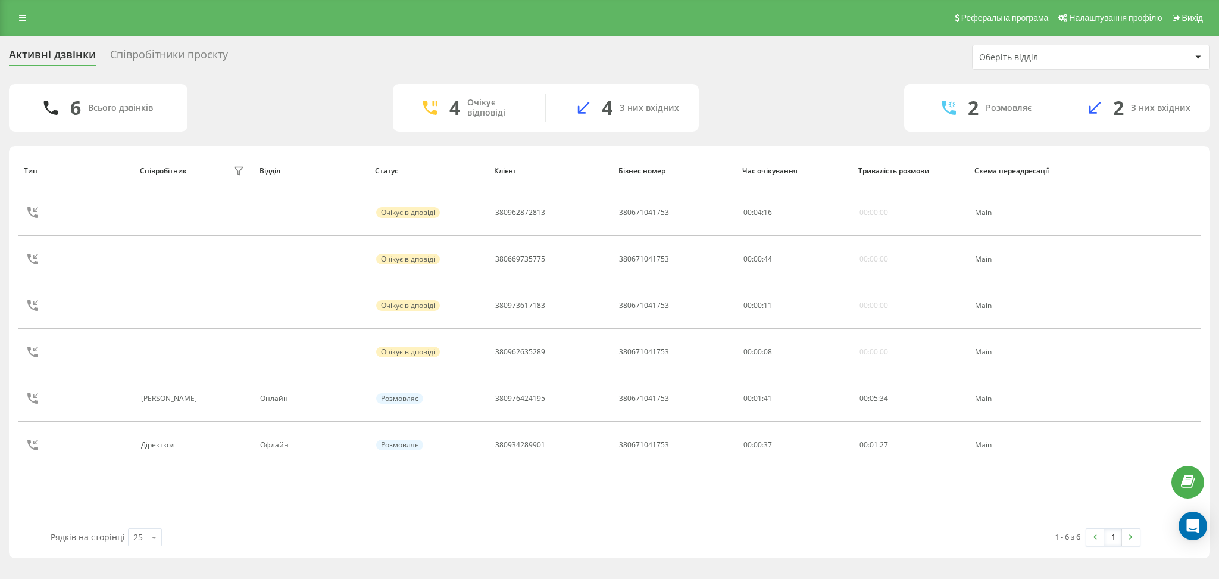
click at [176, 55] on div "Співробітники проєкту" at bounding box center [169, 57] width 118 height 18
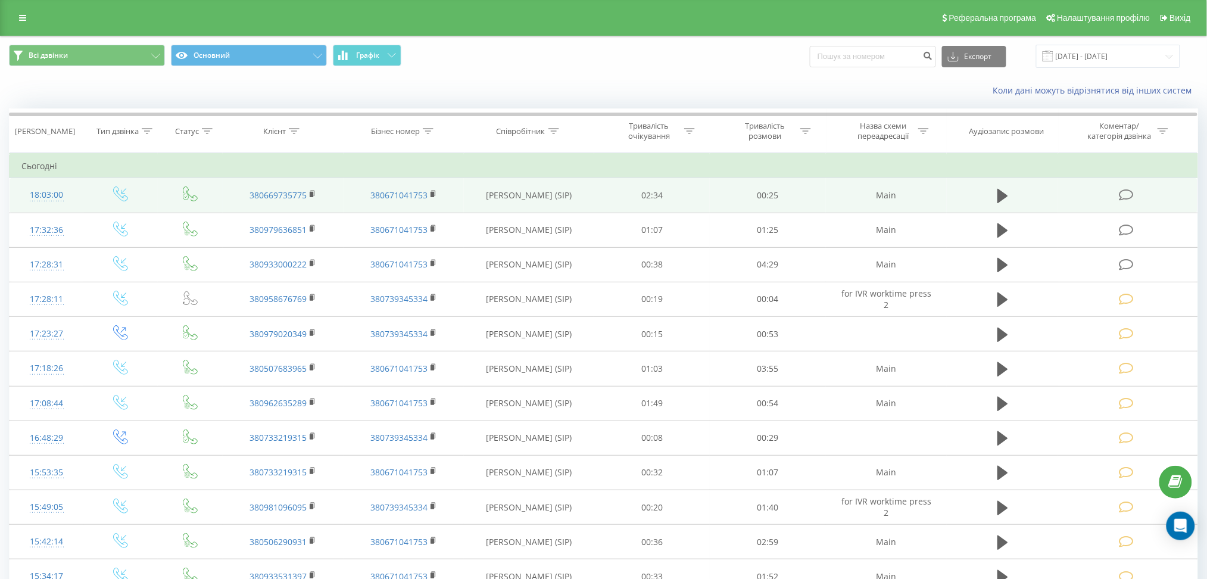
click at [1128, 192] on icon at bounding box center [1126, 195] width 15 height 13
click at [1128, 192] on body "varus.ua Проекти varus.ua Центр звернень Журнал дзвінків Журнал повідомлень Зві…" at bounding box center [603, 289] width 1207 height 579
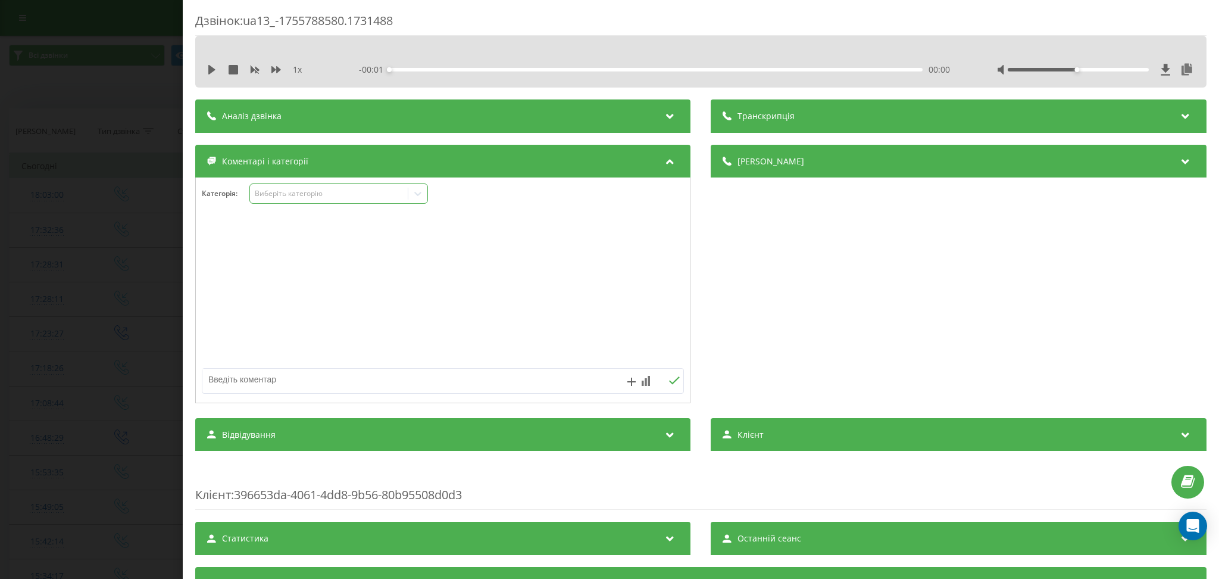
click at [389, 189] on div "Виберіть категорію" at bounding box center [329, 193] width 158 height 11
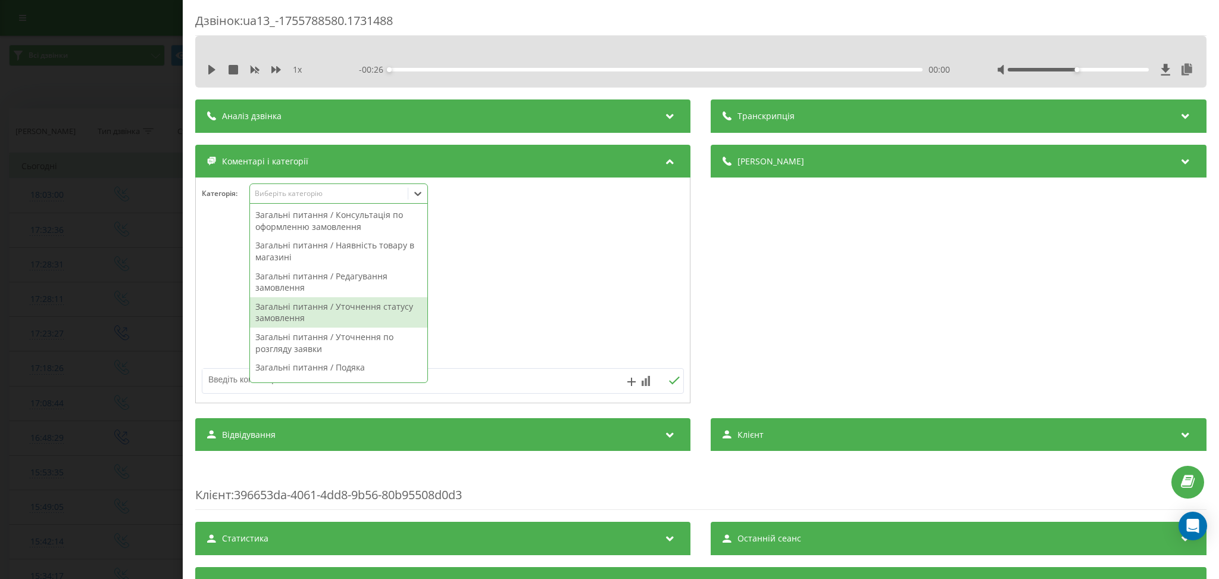
click at [377, 300] on div "Загальні питання / Уточнення статусу замовлення" at bounding box center [338, 312] width 177 height 30
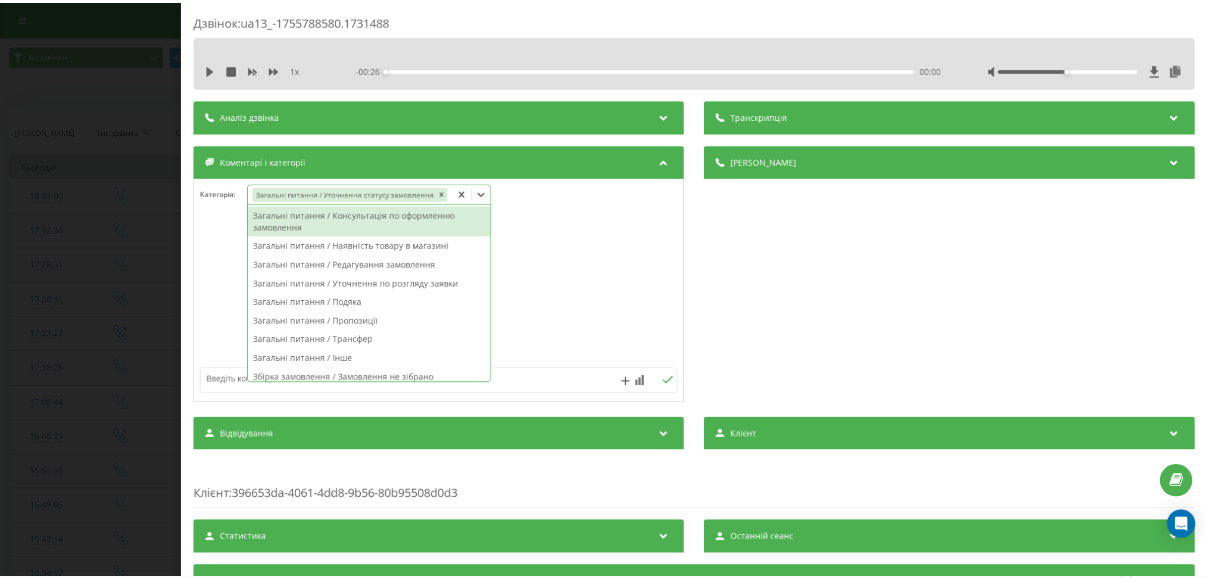
scroll to position [32, 0]
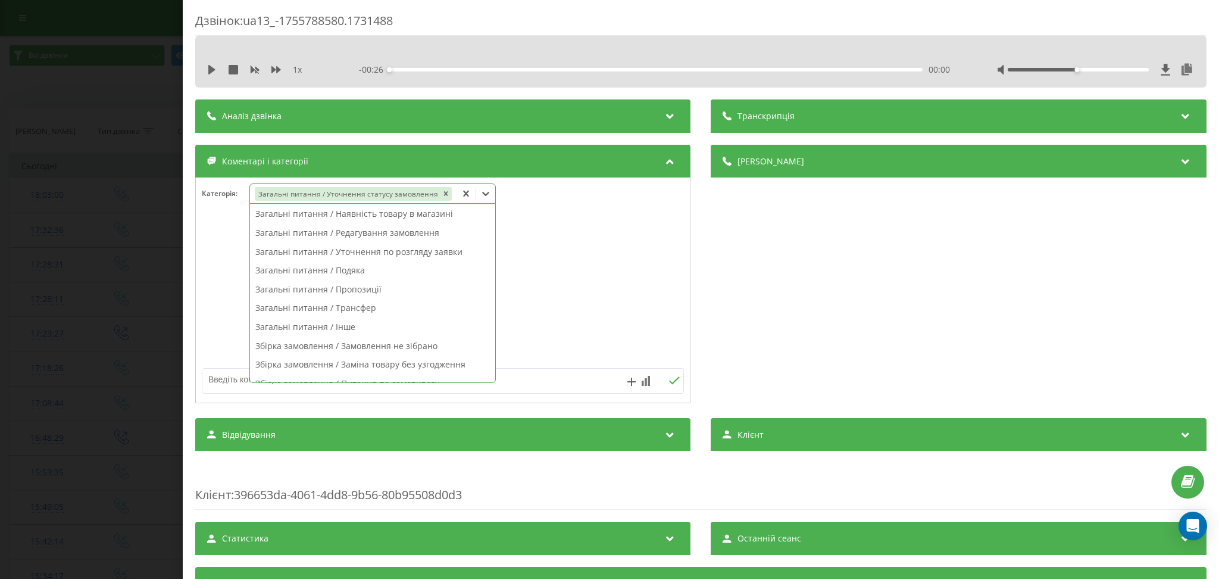
click at [510, 385] on textarea at bounding box center [394, 379] width 385 height 21
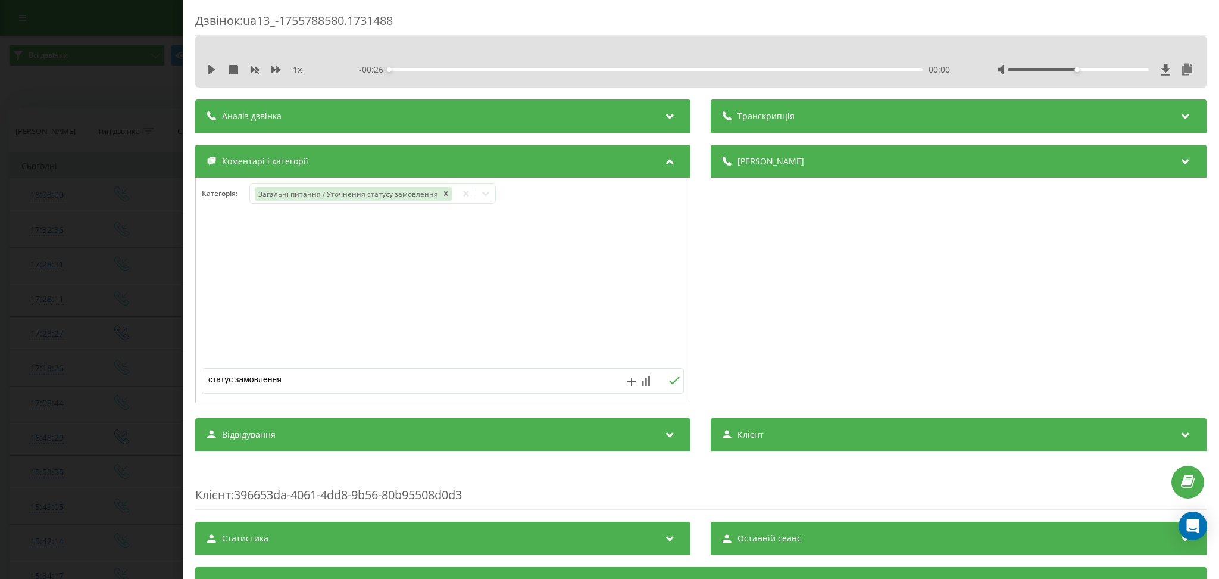
type textarea "статус замовлення"
click at [95, 83] on div "Дзвінок : ua13_-1755788580.1731488 1 x - 00:26 00:00 00:00 Транскрипція Для AI-…" at bounding box center [609, 289] width 1219 height 579
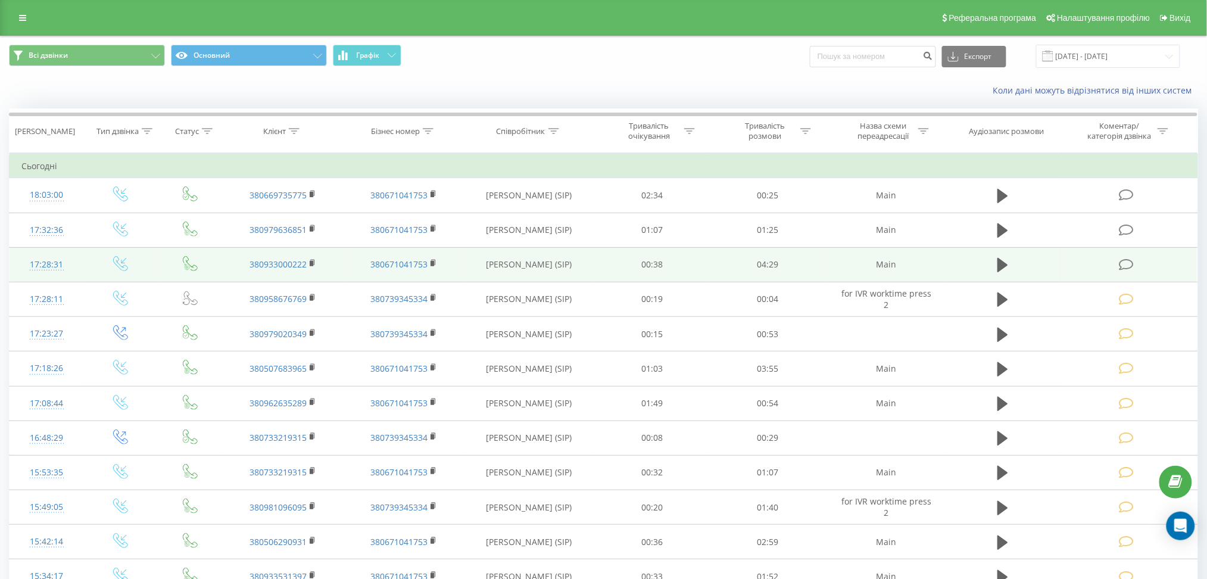
click at [1128, 253] on td at bounding box center [1127, 264] width 139 height 35
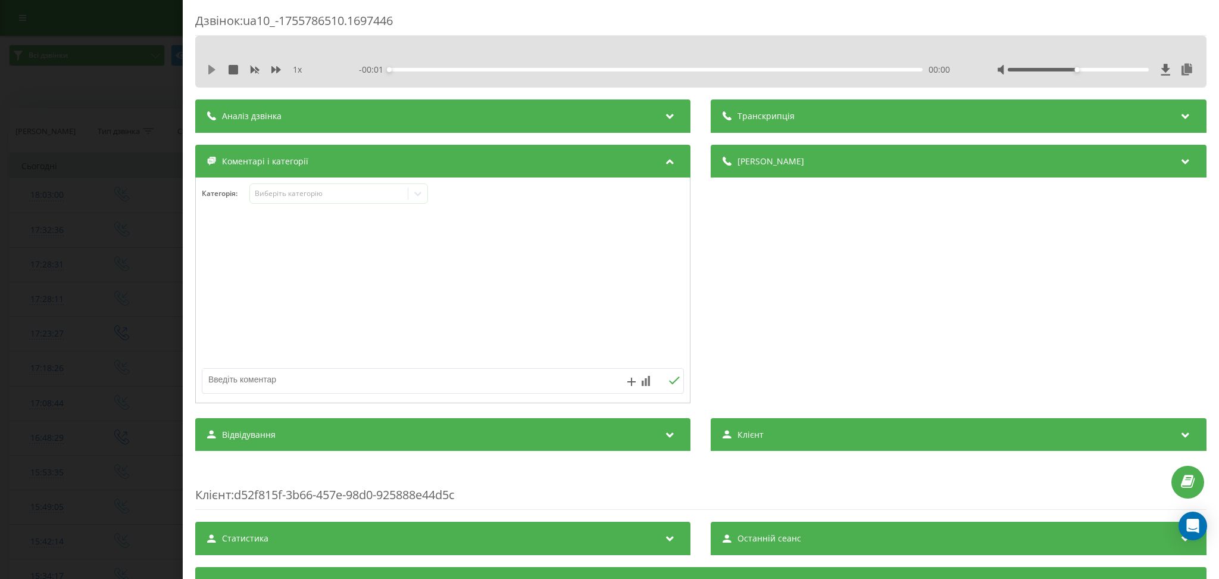
click at [210, 70] on icon at bounding box center [211, 70] width 7 height 10
click at [214, 67] on icon at bounding box center [214, 70] width 2 height 10
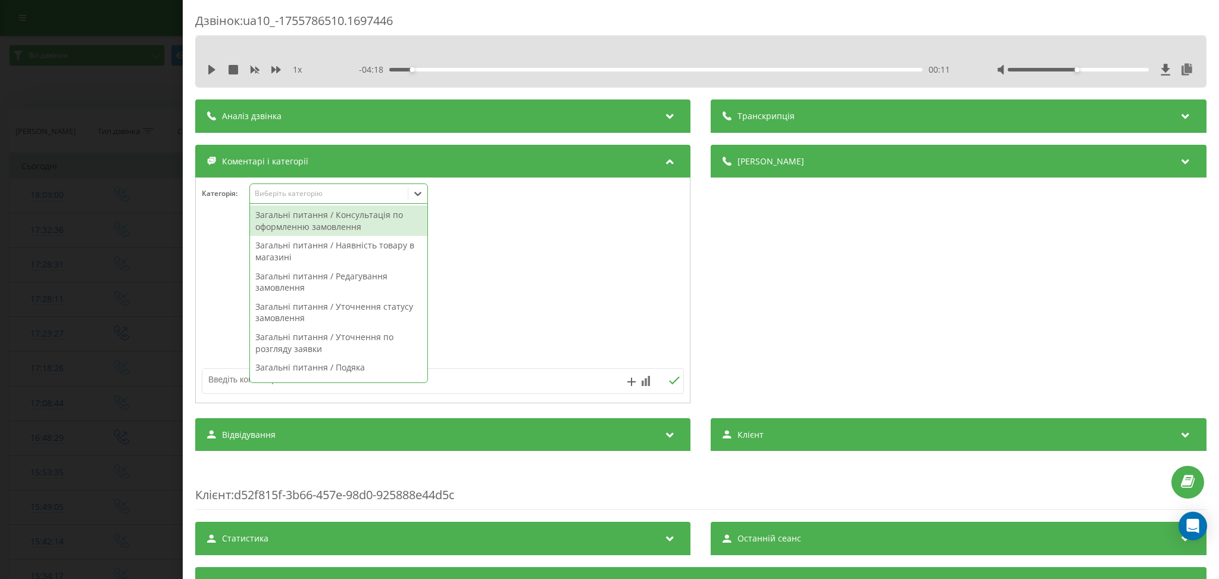
click at [380, 193] on div "Виберіть категорію" at bounding box center [329, 194] width 149 height 10
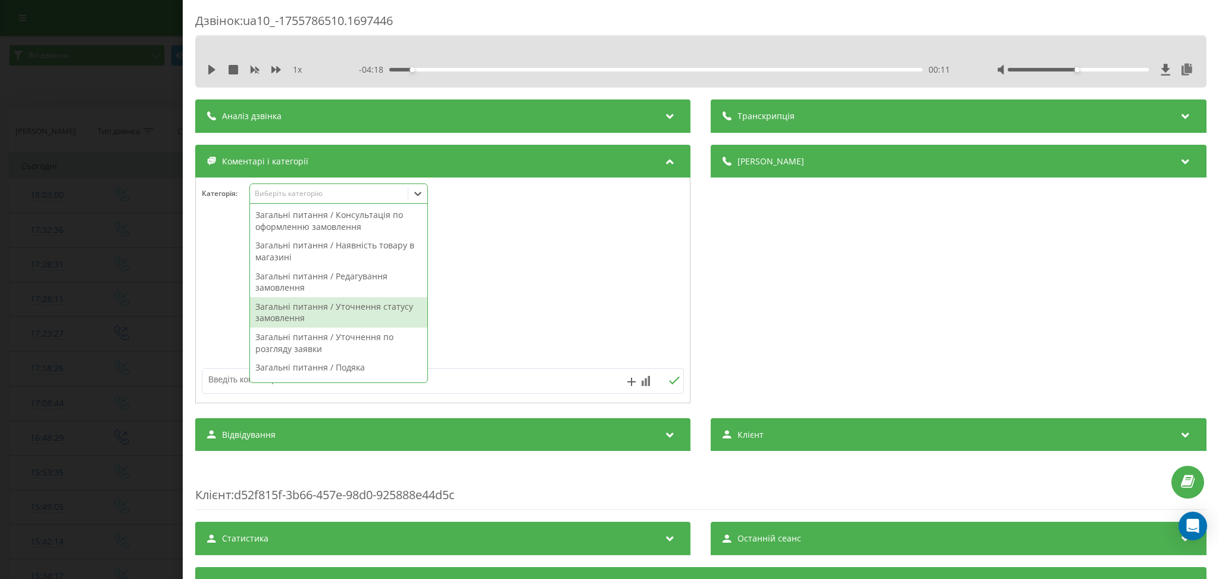
click at [392, 305] on div "Загальні питання / Уточнення статусу замовлення" at bounding box center [338, 312] width 177 height 30
click at [517, 370] on div at bounding box center [443, 309] width 494 height 180
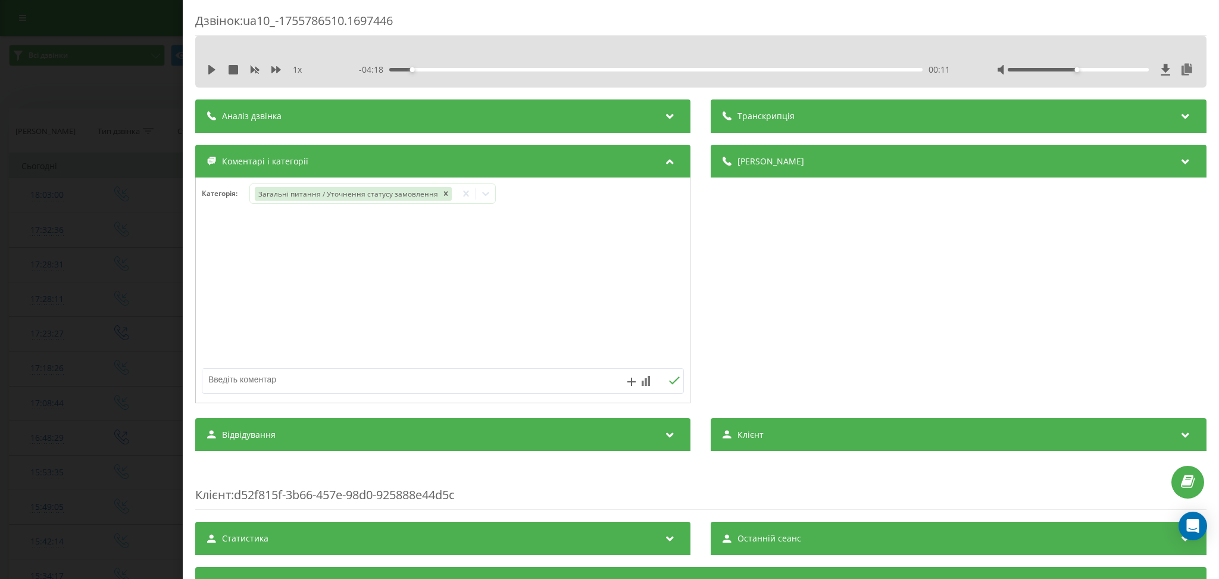
click at [523, 382] on textarea at bounding box center [394, 379] width 385 height 21
type textarea "уточнення статусу замовлення"
click at [153, 95] on div "Дзвінок : ua10_-1755786510.1697446 1 x - 04:18 00:11 00:11 Транскрипція Для AI-…" at bounding box center [609, 289] width 1219 height 579
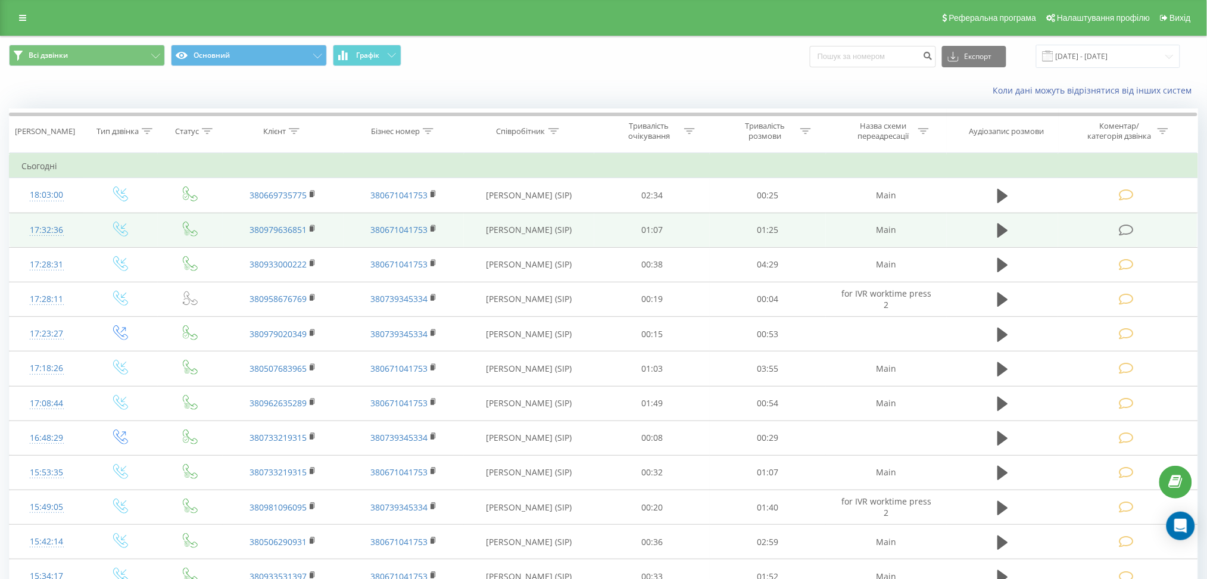
click at [1125, 226] on icon at bounding box center [1126, 230] width 15 height 13
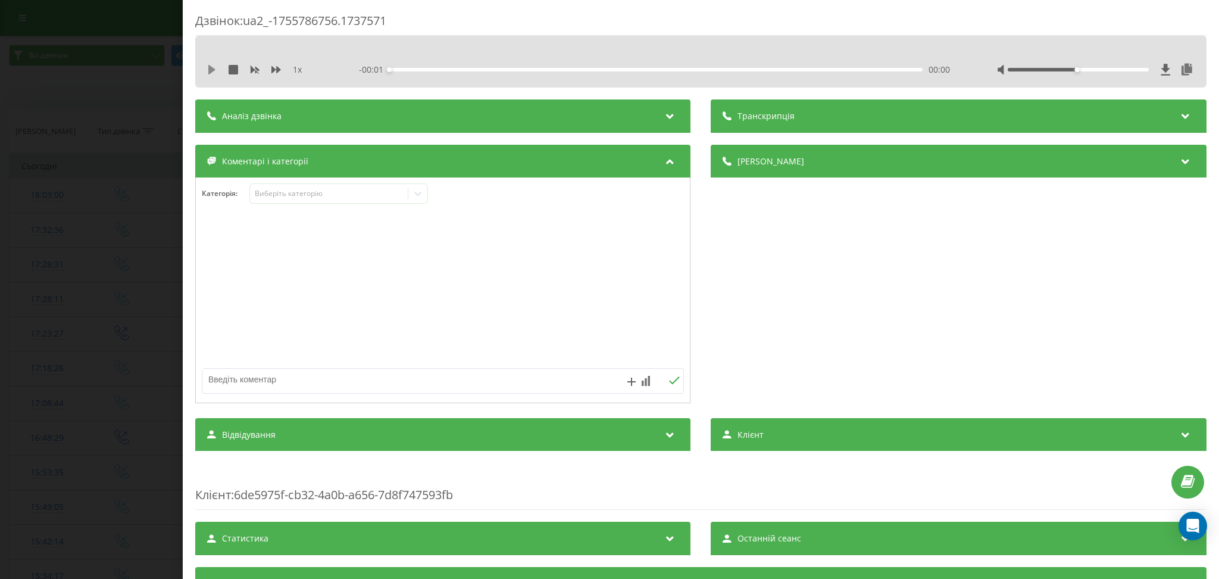
click at [211, 71] on icon at bounding box center [211, 70] width 7 height 10
click at [248, 236] on div at bounding box center [443, 290] width 494 height 143
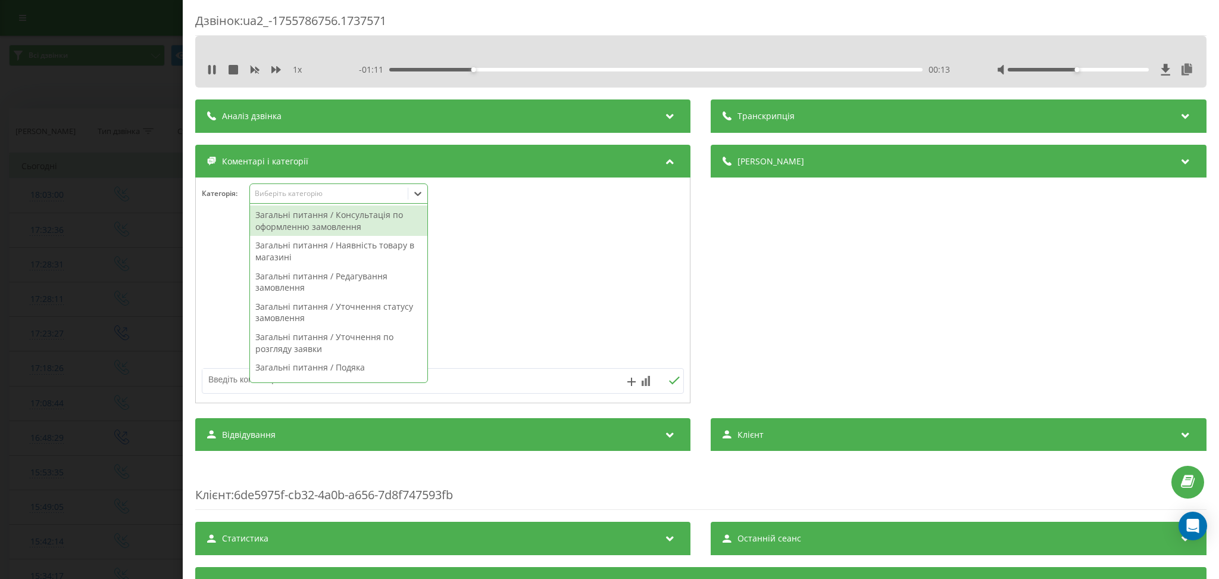
click at [294, 194] on div "Виберіть категорію" at bounding box center [329, 194] width 149 height 10
click at [211, 64] on div "1 x" at bounding box center [266, 70] width 118 height 12
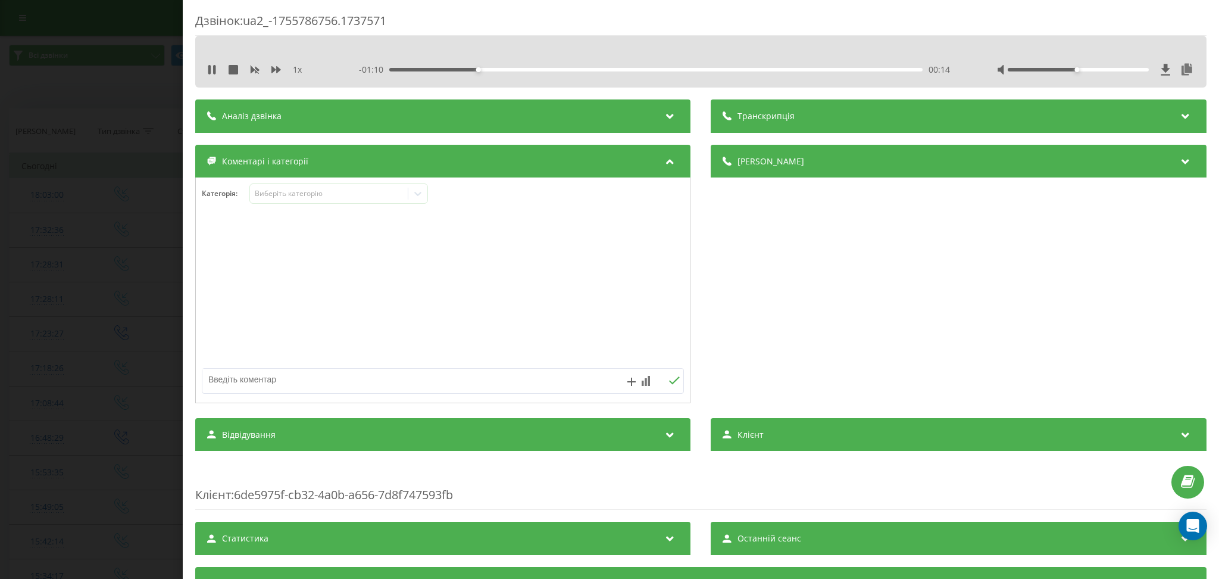
click at [212, 74] on div "1 x" at bounding box center [266, 70] width 118 height 12
click at [212, 73] on icon at bounding box center [212, 70] width 10 height 10
click at [421, 211] on div "Категорія : Виберіть категорію" at bounding box center [443, 201] width 494 height 36
drag, startPoint x: 421, startPoint y: 211, endPoint x: 408, endPoint y: 196, distance: 19.4
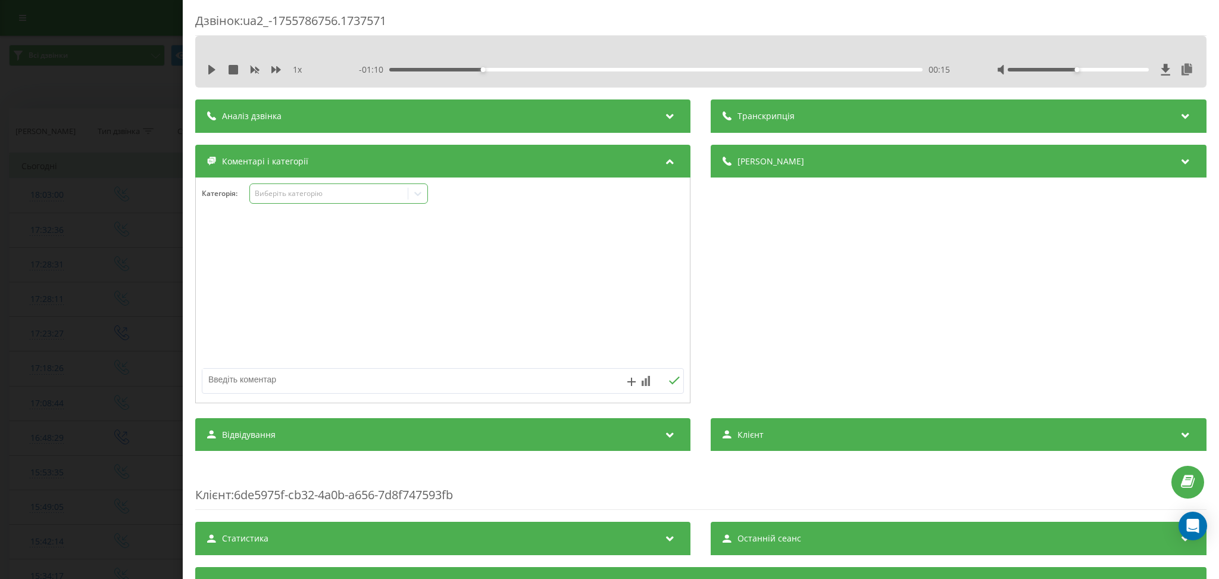
click at [417, 208] on div "Категорія : Виберіть категорію" at bounding box center [443, 201] width 494 height 36
click at [407, 196] on div "Виберіть категорію" at bounding box center [329, 193] width 158 height 11
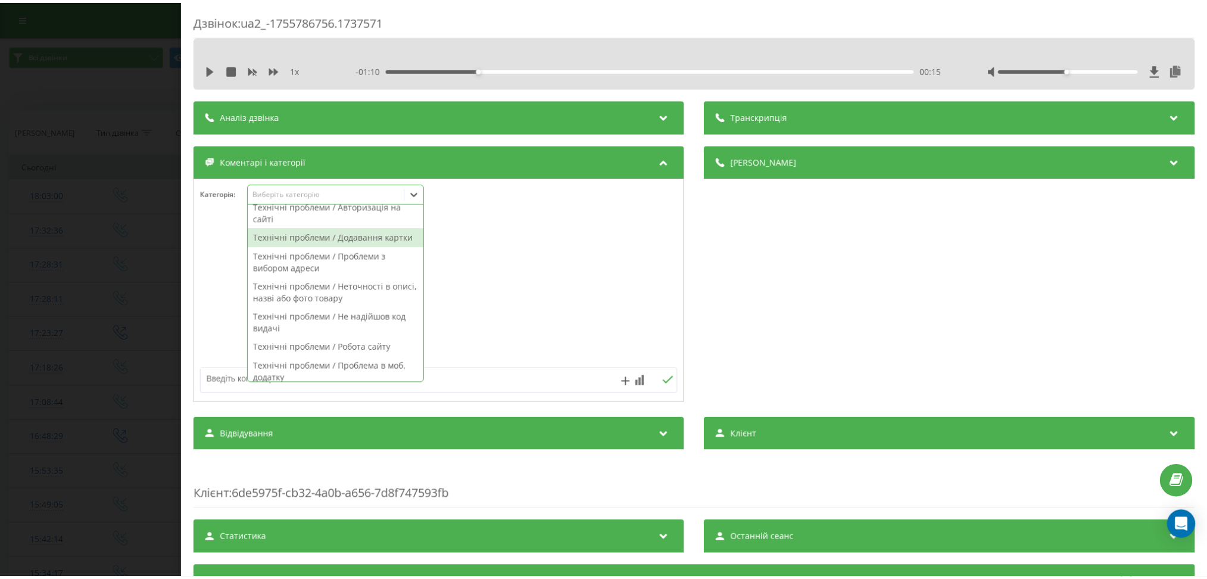
scroll to position [764, 0]
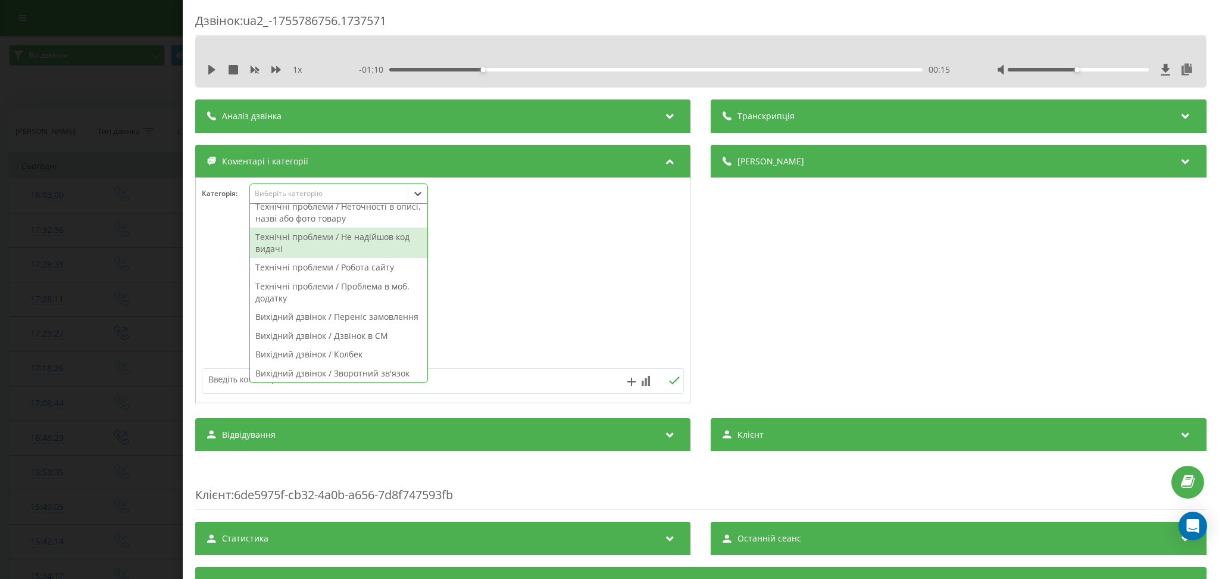
click at [392, 258] on div "Технічні проблеми / Не надійшов код видачі" at bounding box center [338, 242] width 177 height 30
click at [505, 386] on textarea at bounding box center [394, 379] width 385 height 21
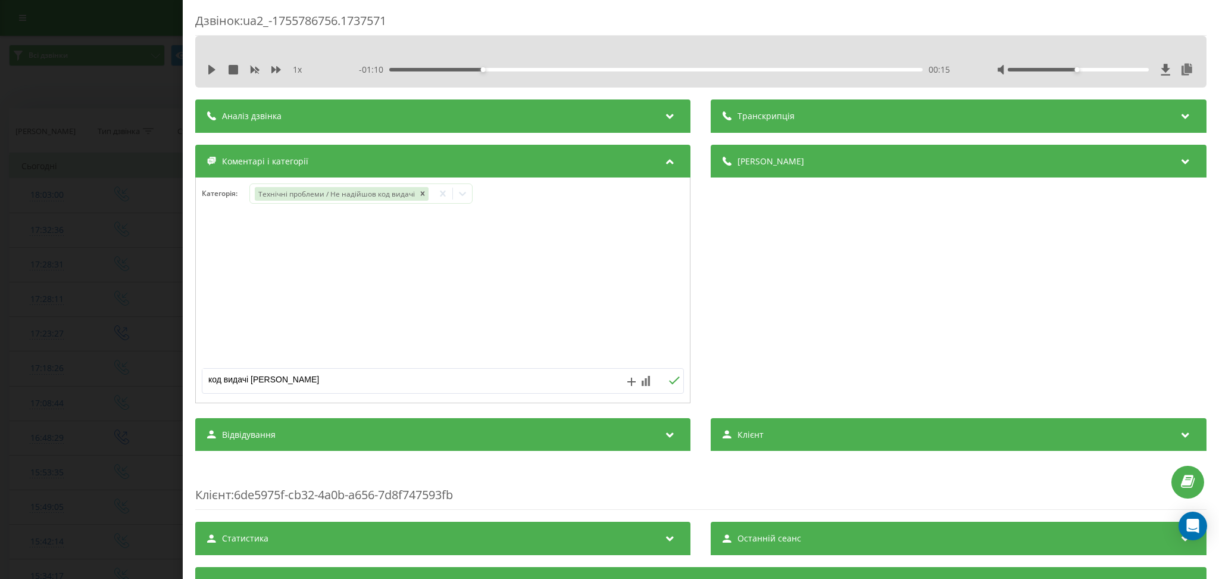
type textarea "код видачі глово"
click at [124, 90] on div "Дзвінок : ua2_-1755786756.1737571 1 x - 01:10 00:15 00:15 Транскрипція Для AI-а…" at bounding box center [609, 289] width 1219 height 579
